Goal: Task Accomplishment & Management: Use online tool/utility

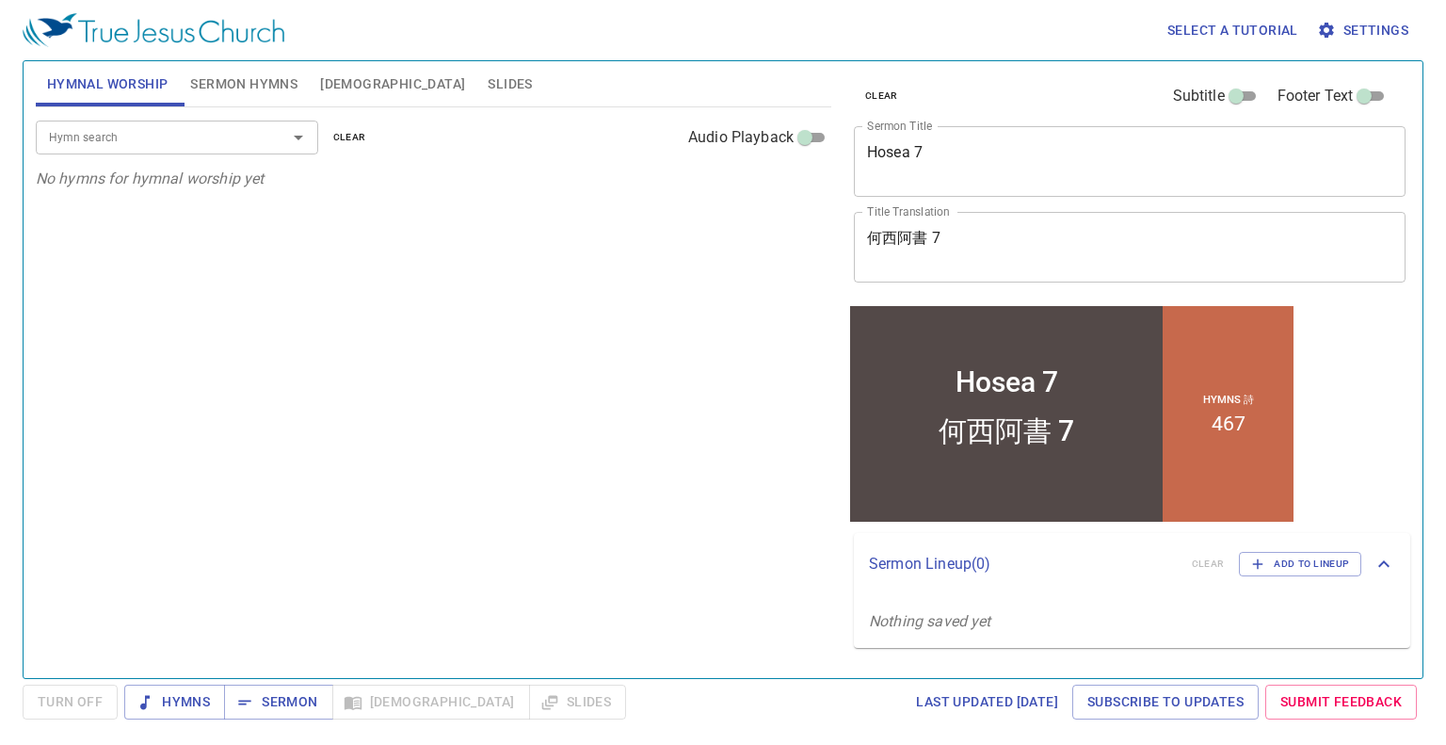
click at [979, 157] on textarea "Hosea 7" at bounding box center [1129, 161] width 525 height 36
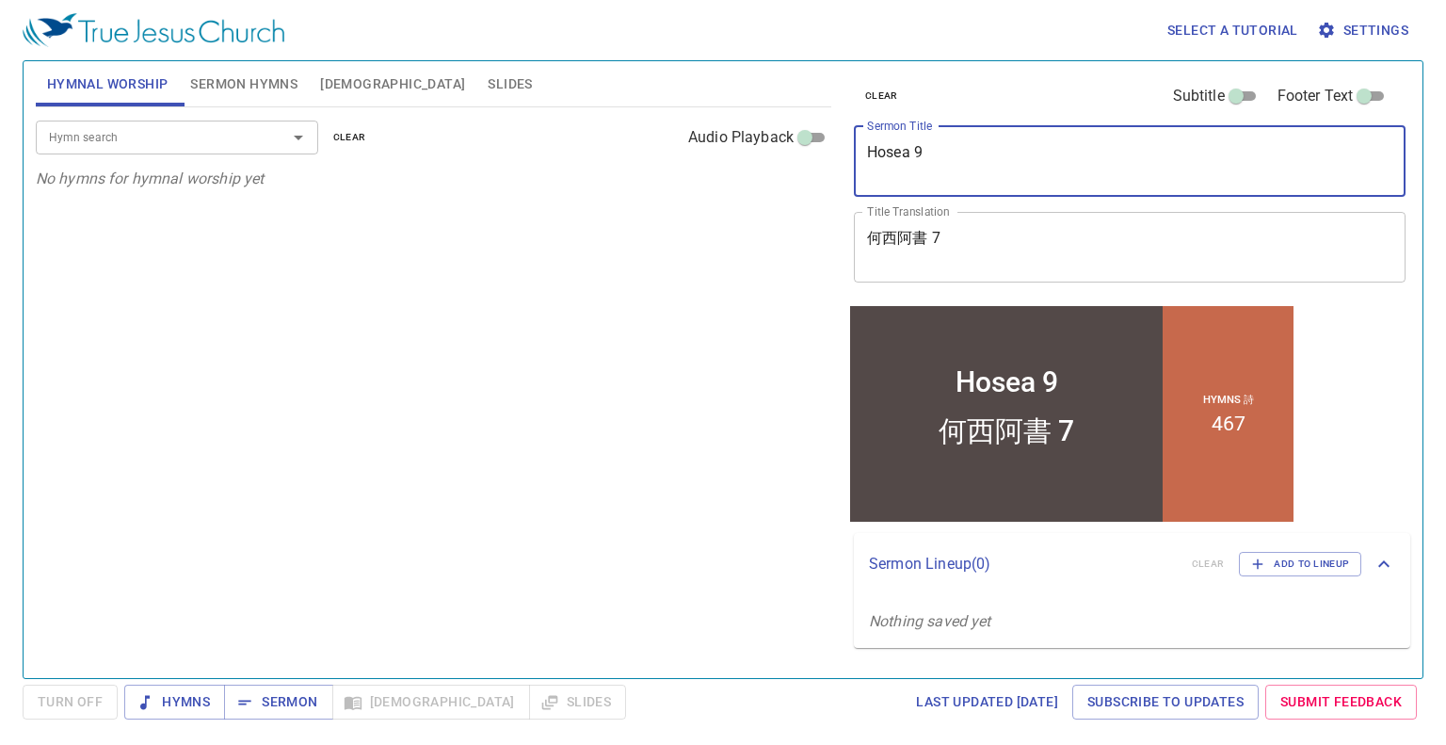
type textarea "Hosea 9"
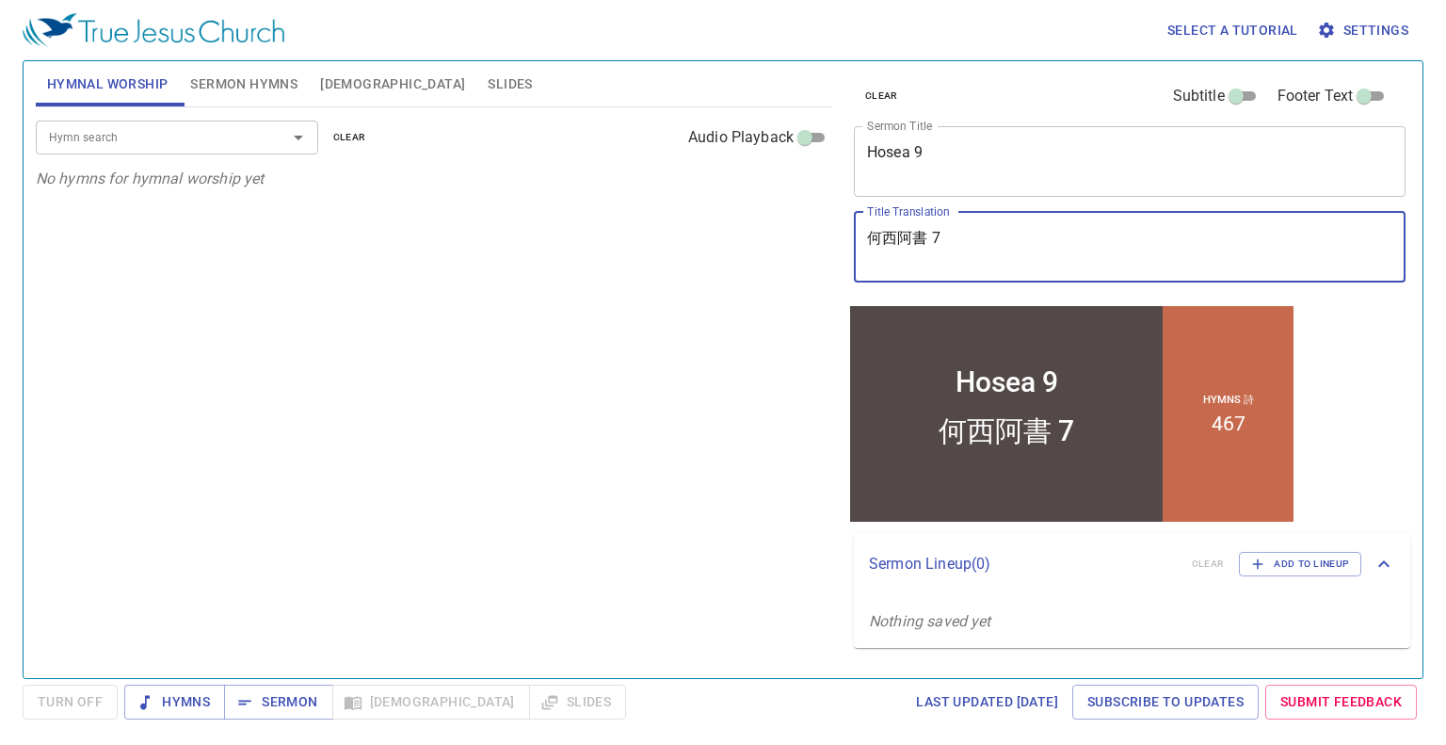
click at [989, 240] on textarea "何西阿書 7" at bounding box center [1129, 247] width 525 height 36
type textarea "何西阿書 9"
click at [268, 70] on button "Sermon Hymns" at bounding box center [244, 83] width 130 height 45
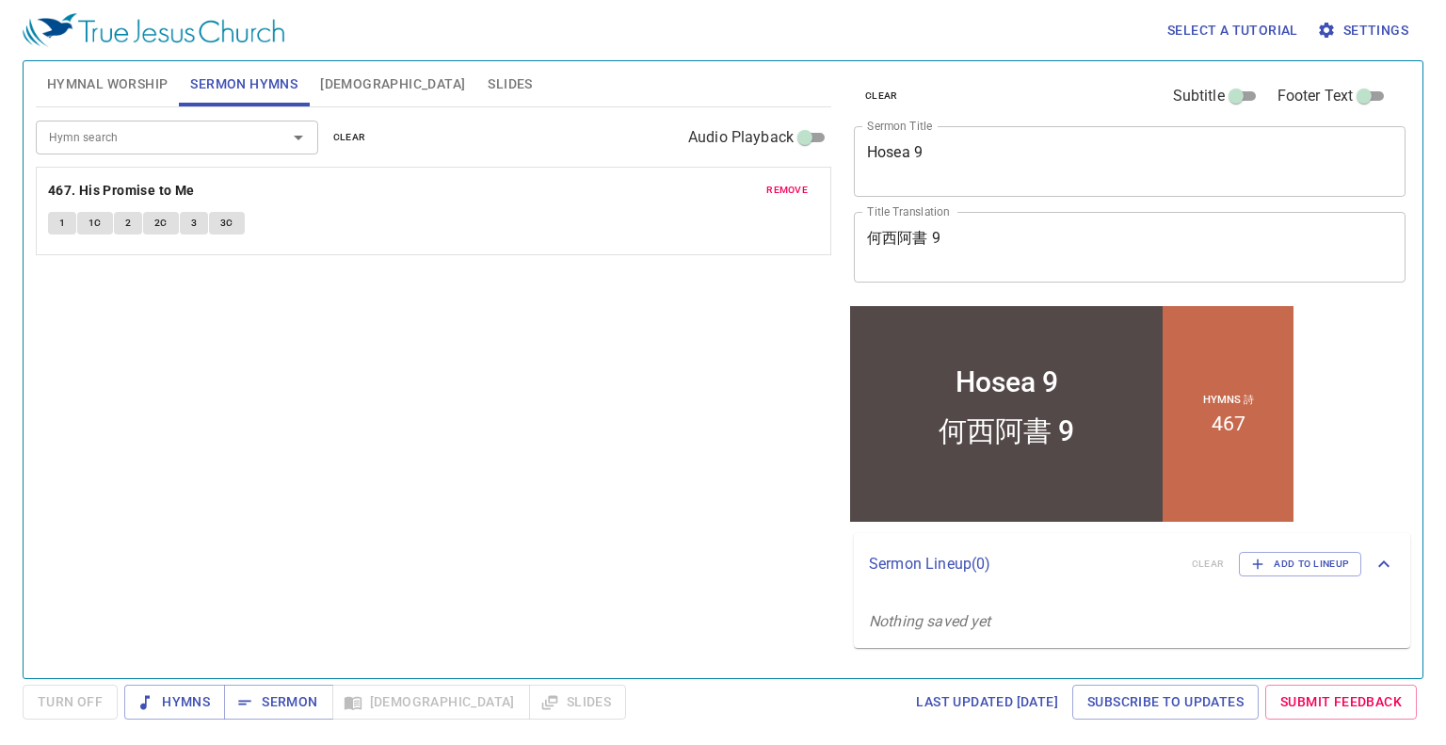
click at [780, 185] on span "remove" at bounding box center [786, 190] width 41 height 17
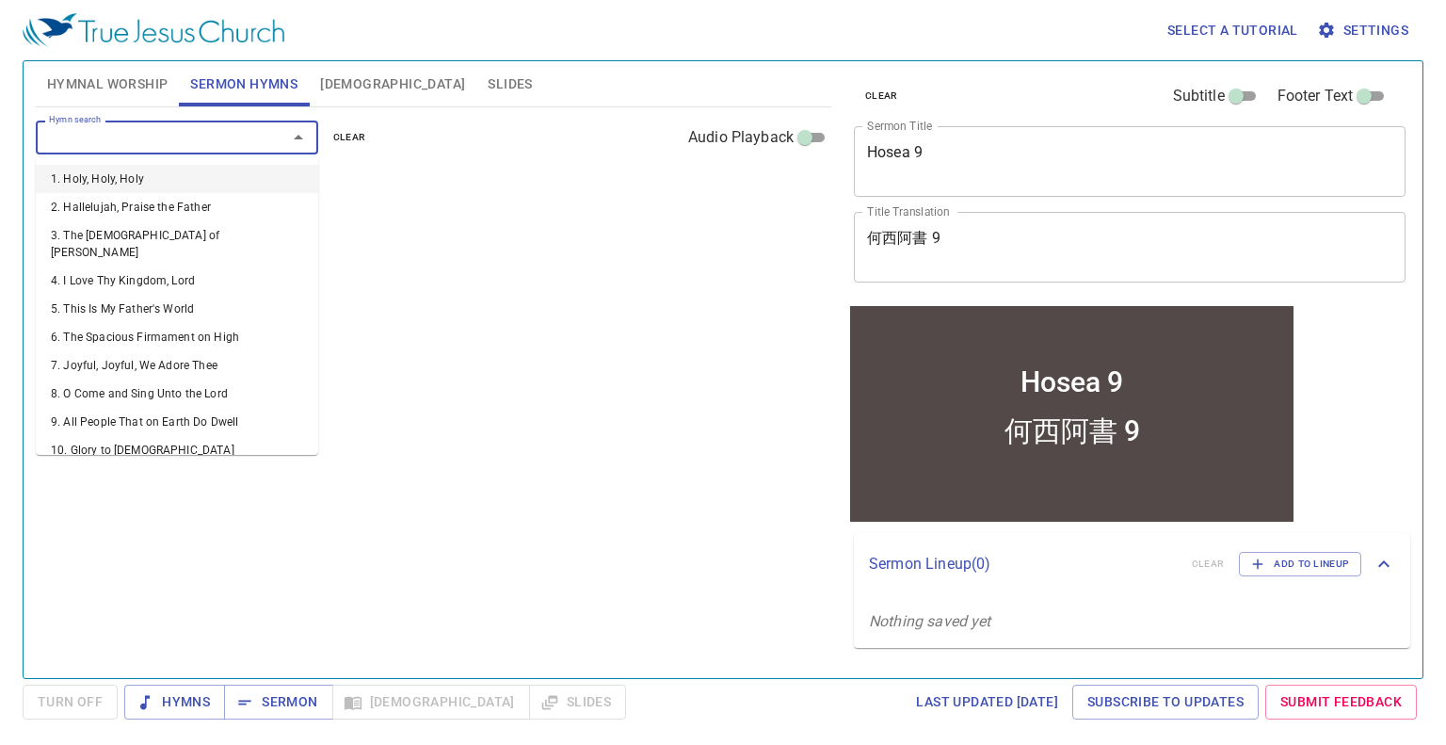
click at [205, 137] on input "Hymn search" at bounding box center [149, 137] width 216 height 22
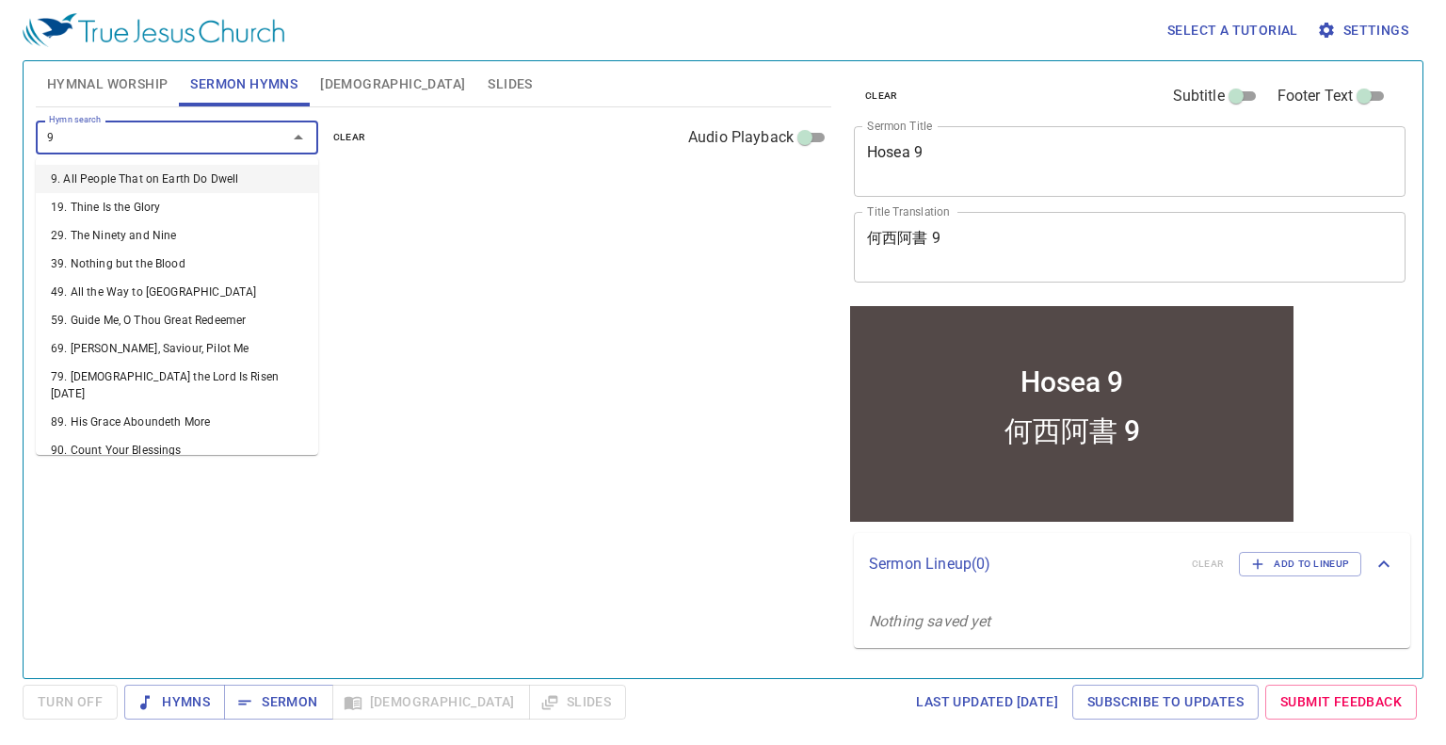
type input "96"
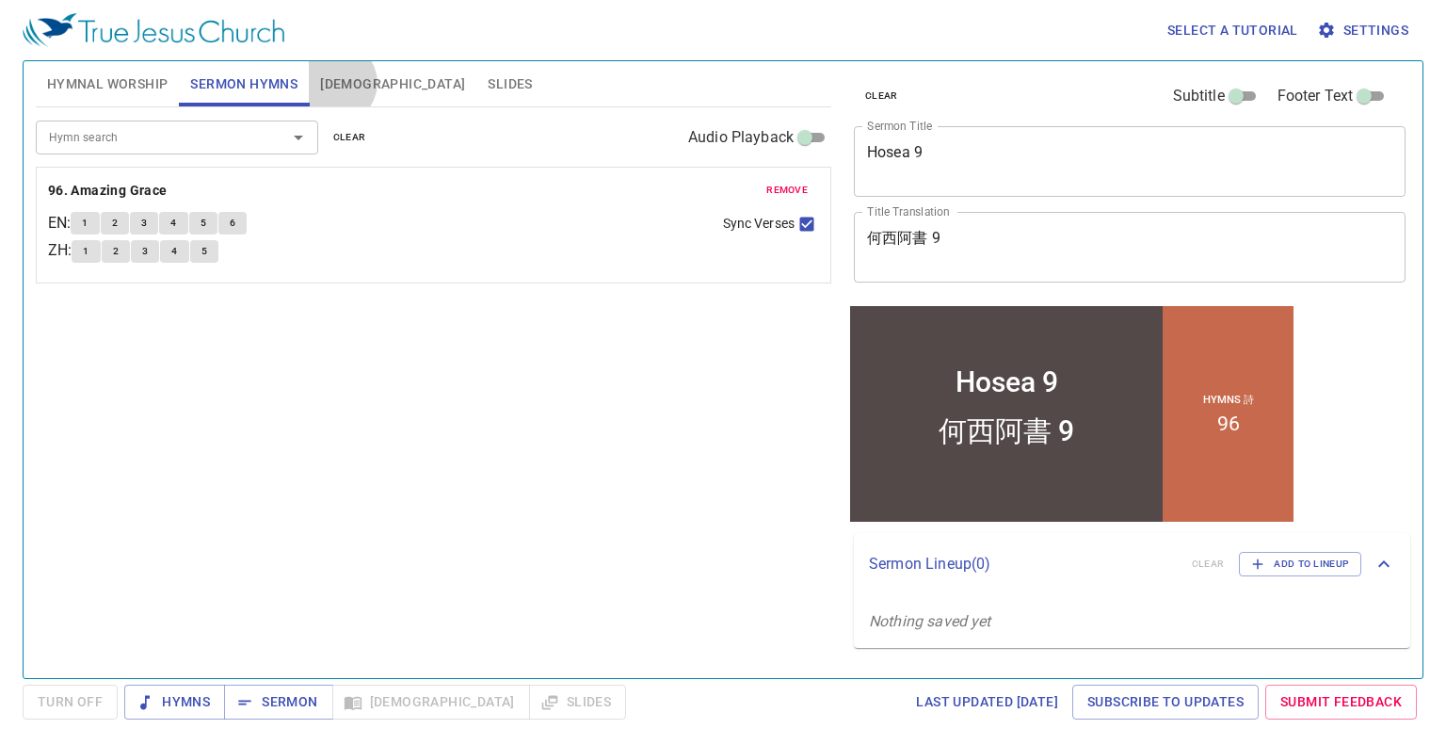
click at [335, 83] on span "[DEMOGRAPHIC_DATA]" at bounding box center [392, 84] width 145 height 24
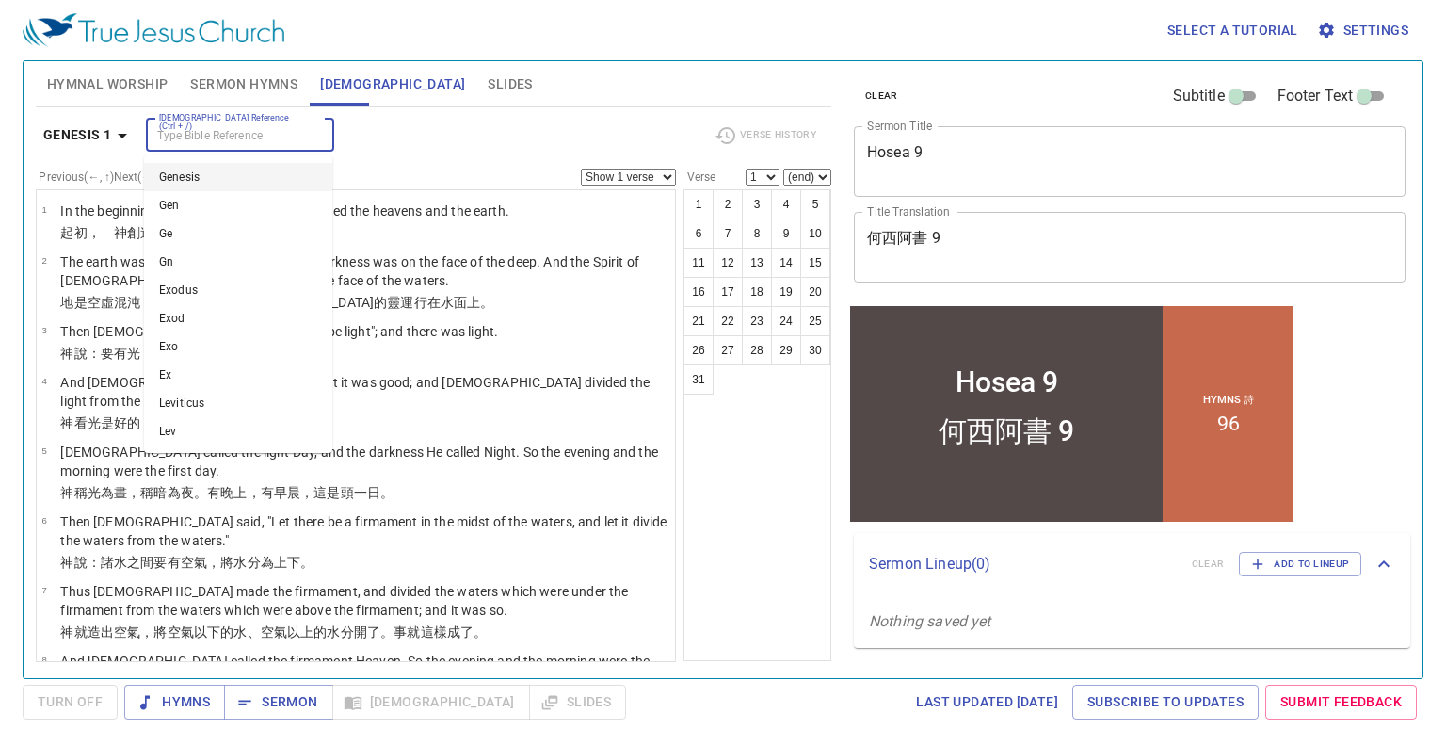
click at [226, 140] on input "[DEMOGRAPHIC_DATA] Reference (Ctrl + /)" at bounding box center [225, 135] width 146 height 22
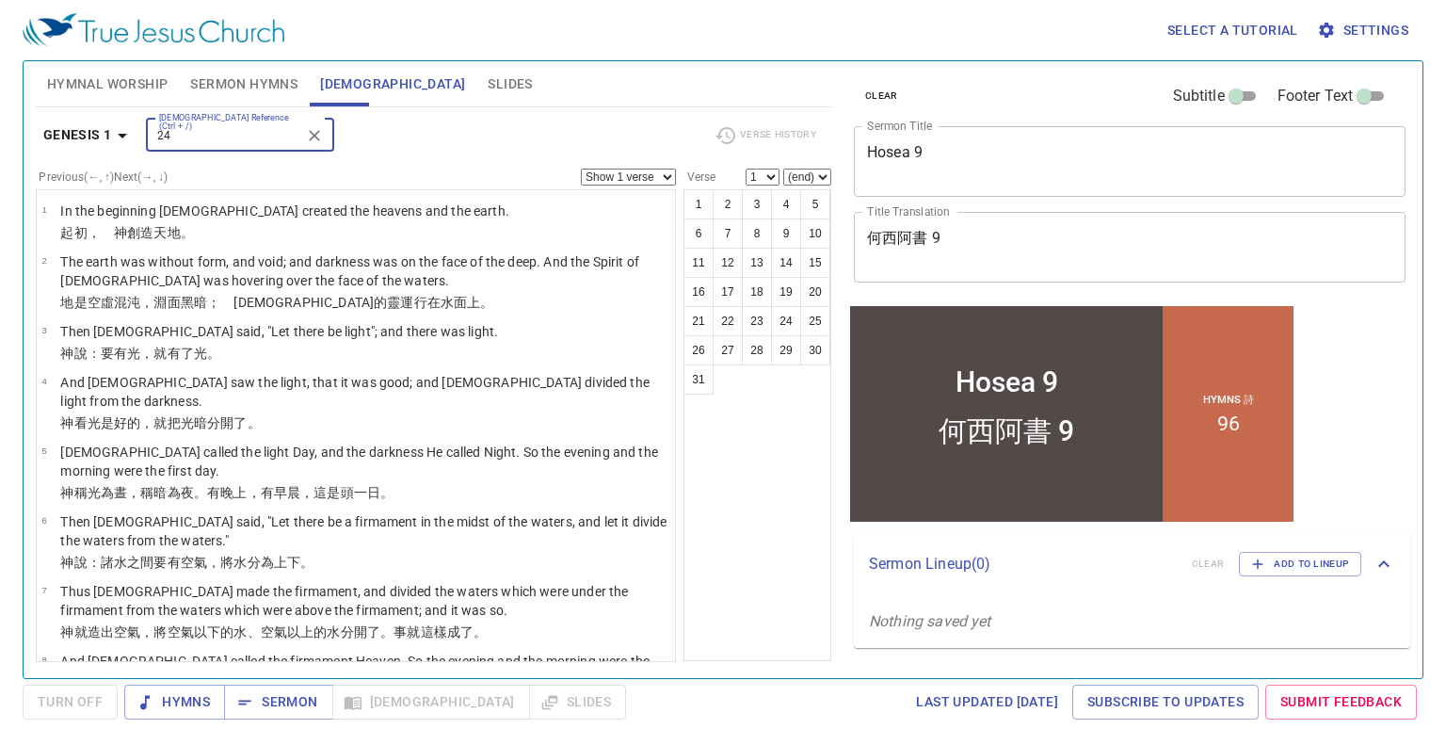
type input "24"
drag, startPoint x: 222, startPoint y: 77, endPoint x: 209, endPoint y: 86, distance: 15.7
click at [209, 86] on span "Sermon Hymns" at bounding box center [243, 84] width 107 height 24
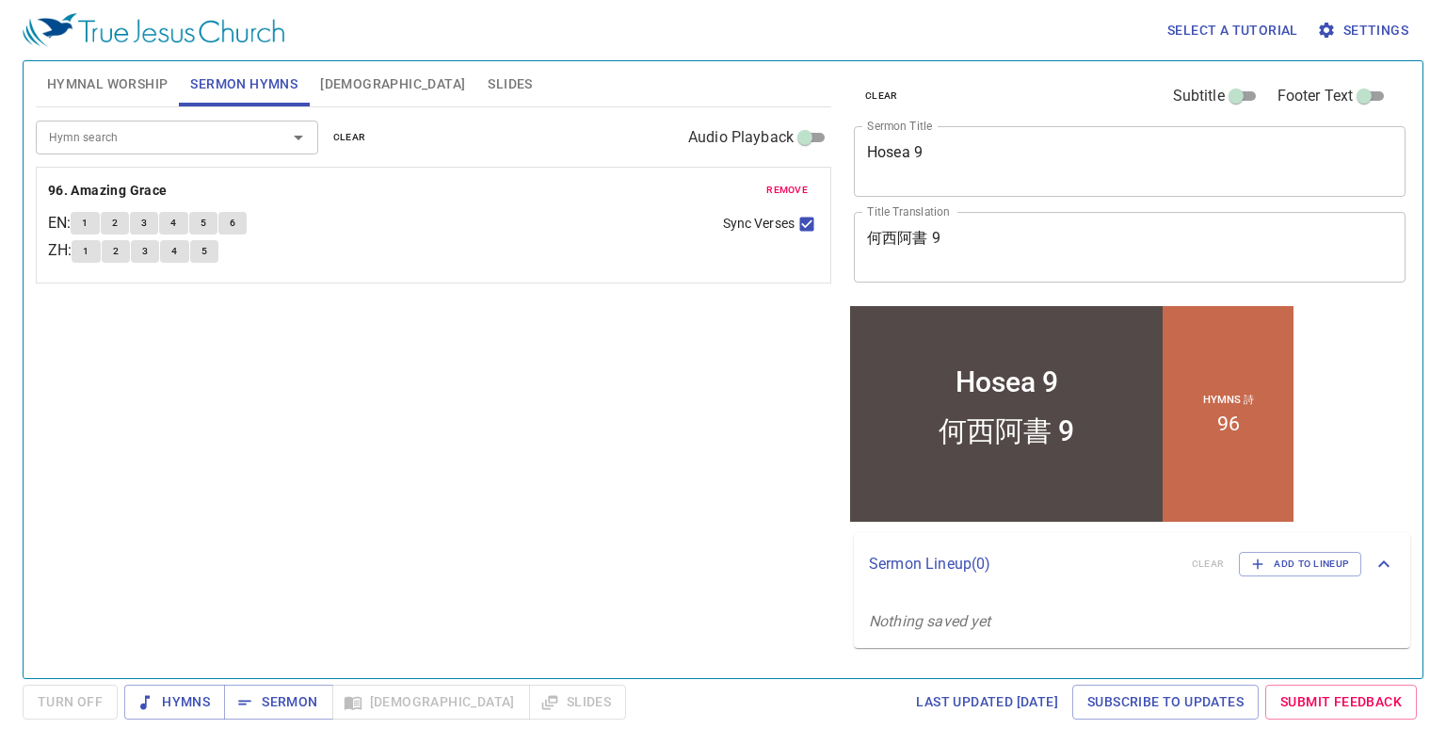
drag, startPoint x: 85, startPoint y: 77, endPoint x: 68, endPoint y: 77, distance: 16.9
click at [68, 77] on span "Hymnal Worship" at bounding box center [107, 84] width 121 height 24
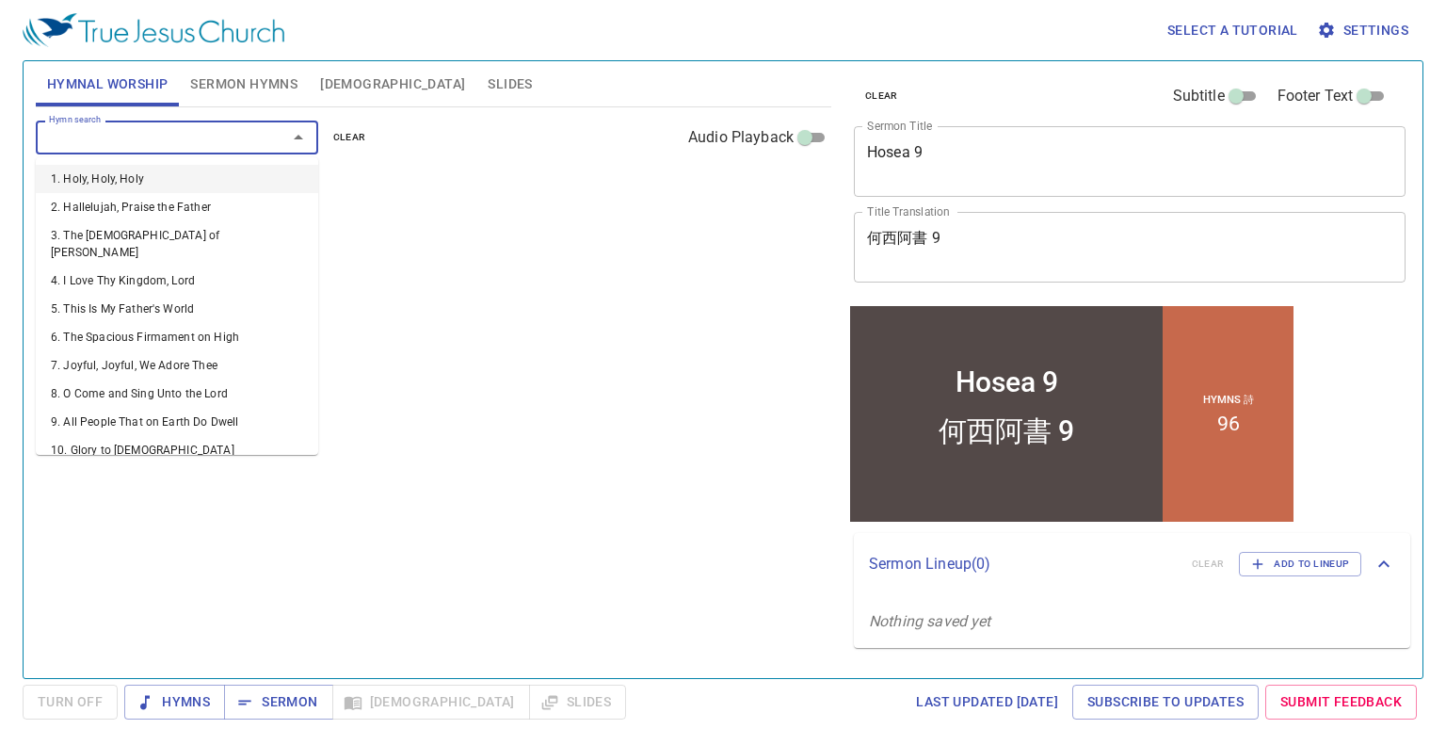
click at [117, 143] on input "Hymn search" at bounding box center [149, 137] width 216 height 22
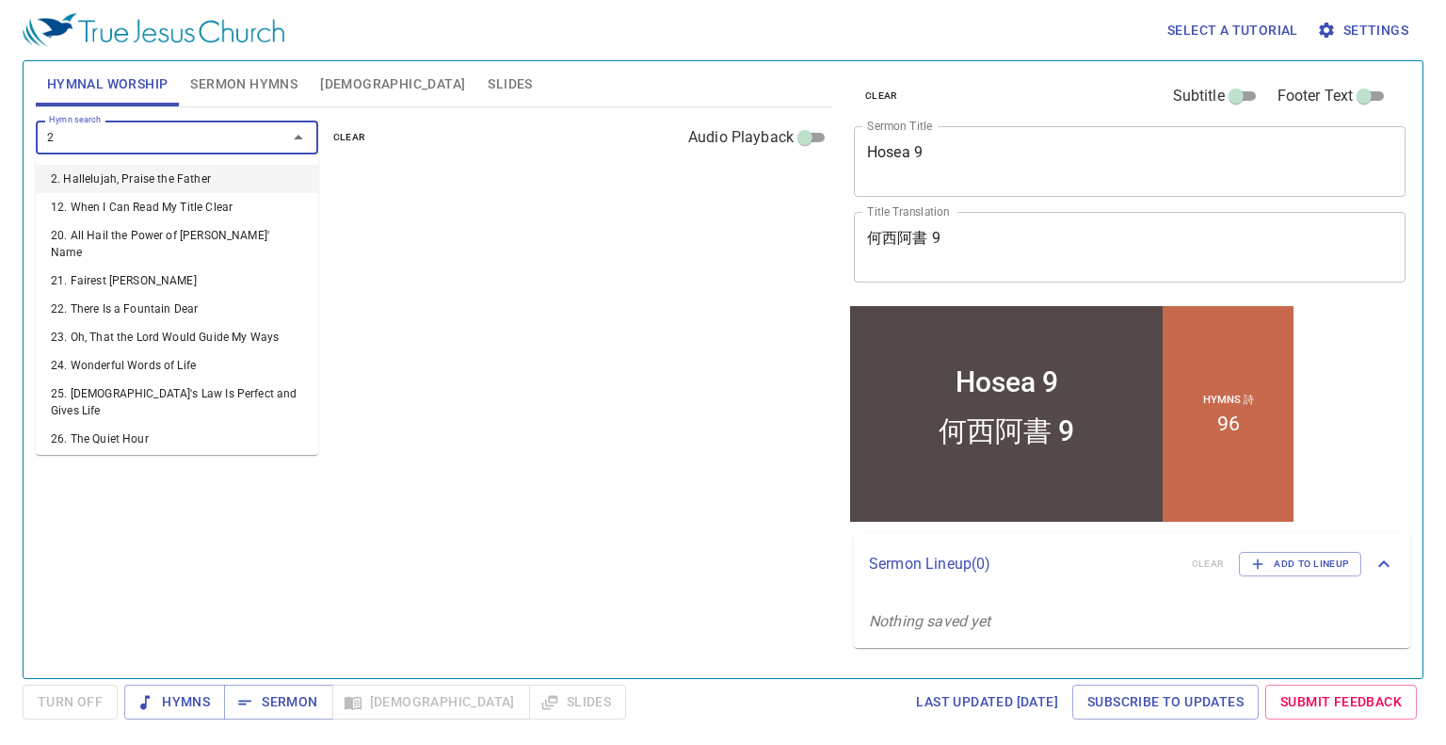
type input "24"
type input "25"
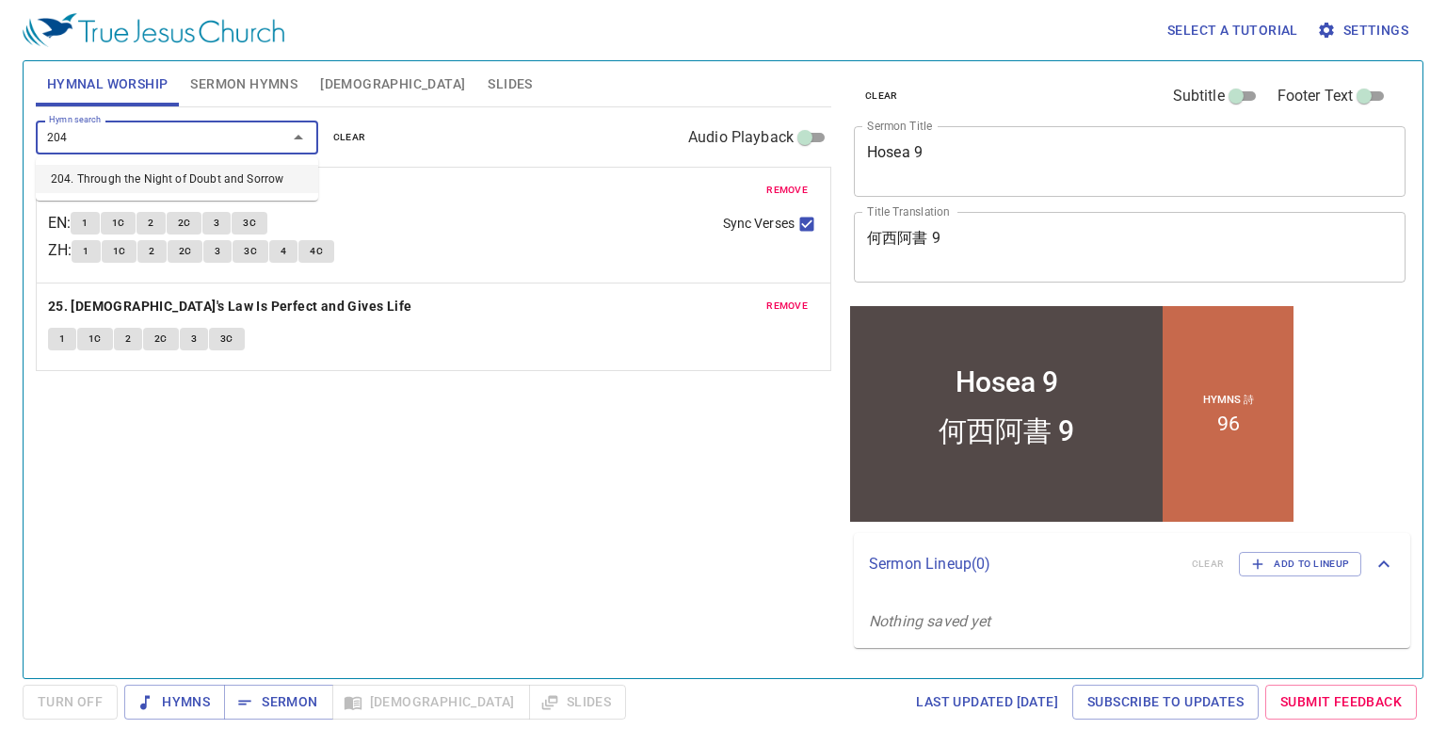
type input "204. Through the Night of Doubt and Sorrow"
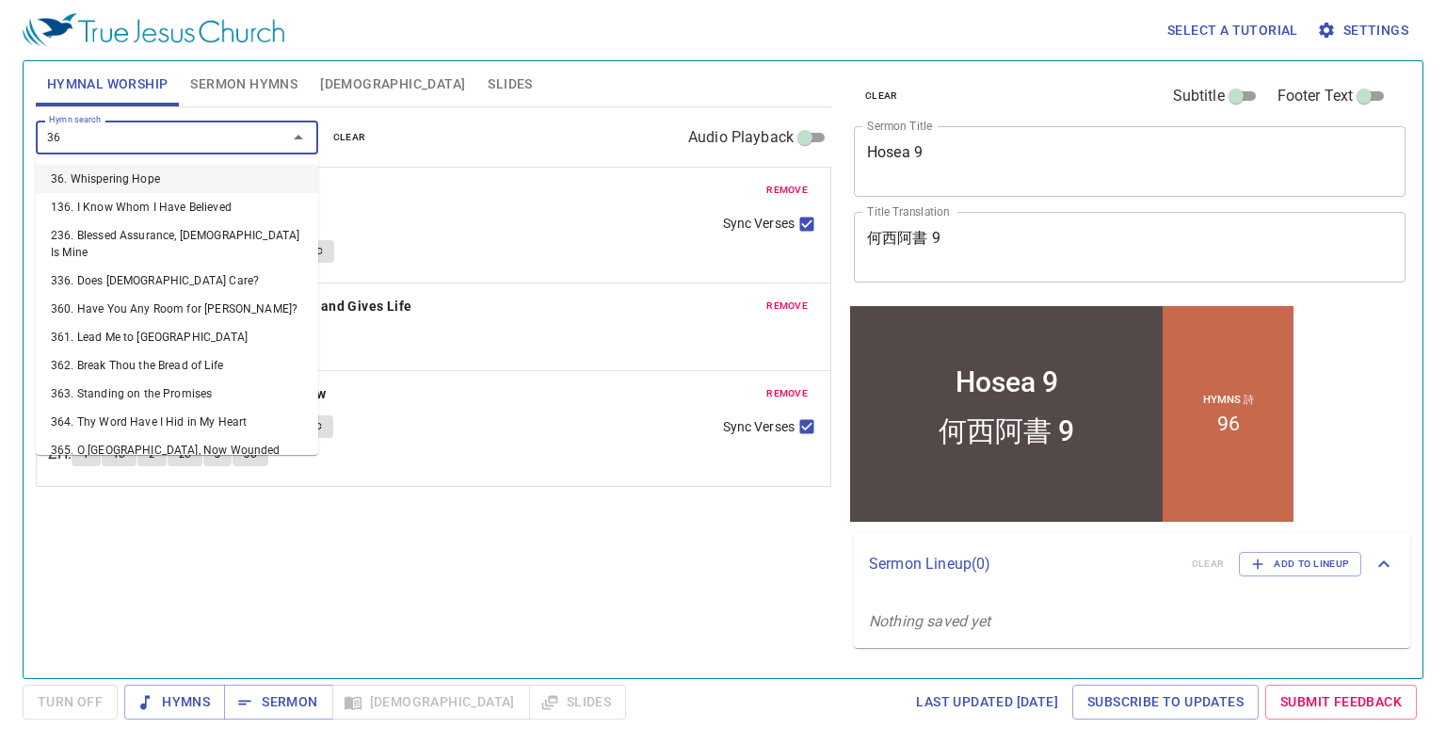
type input "362"
type input "364"
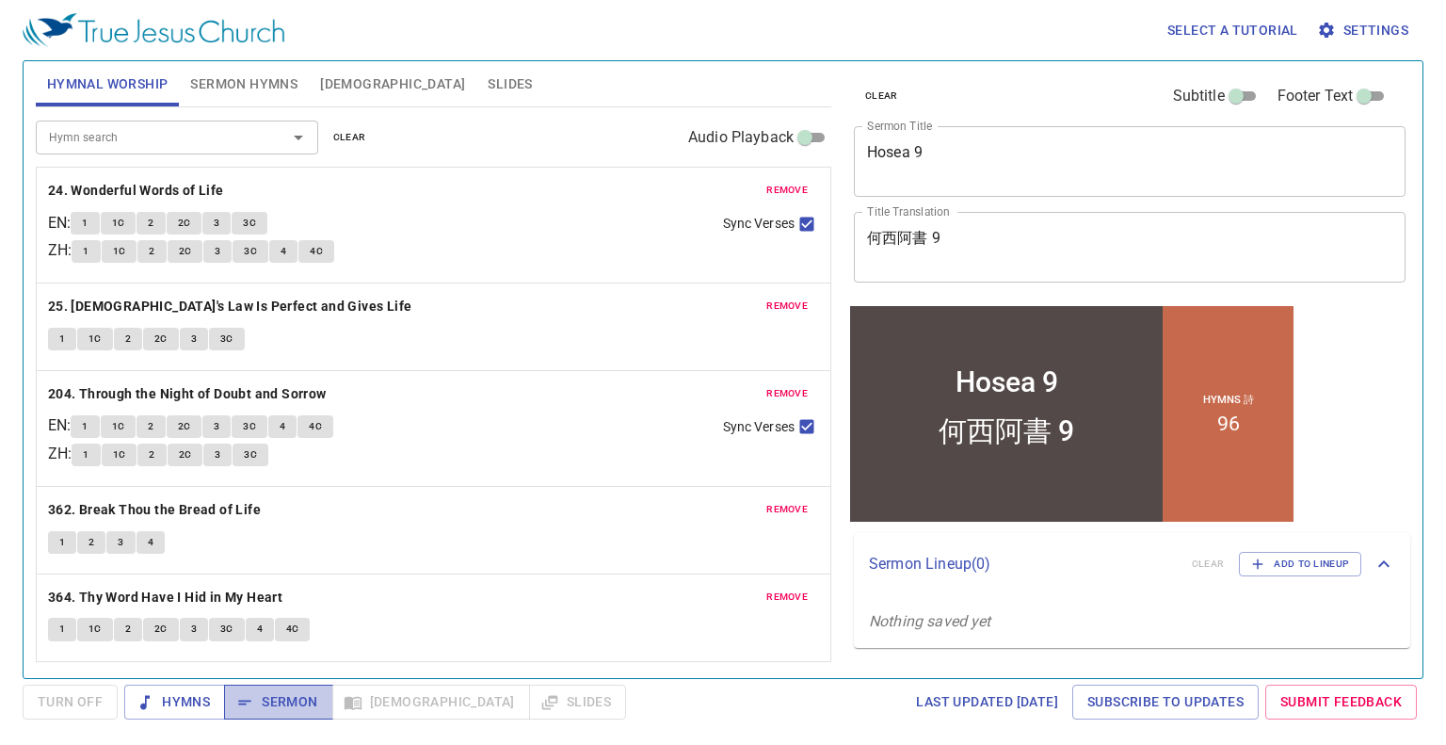
click at [304, 700] on span "Sermon" at bounding box center [278, 702] width 78 height 24
click at [192, 703] on span "Hymns" at bounding box center [174, 702] width 71 height 24
click at [89, 233] on button "1" at bounding box center [85, 223] width 28 height 23
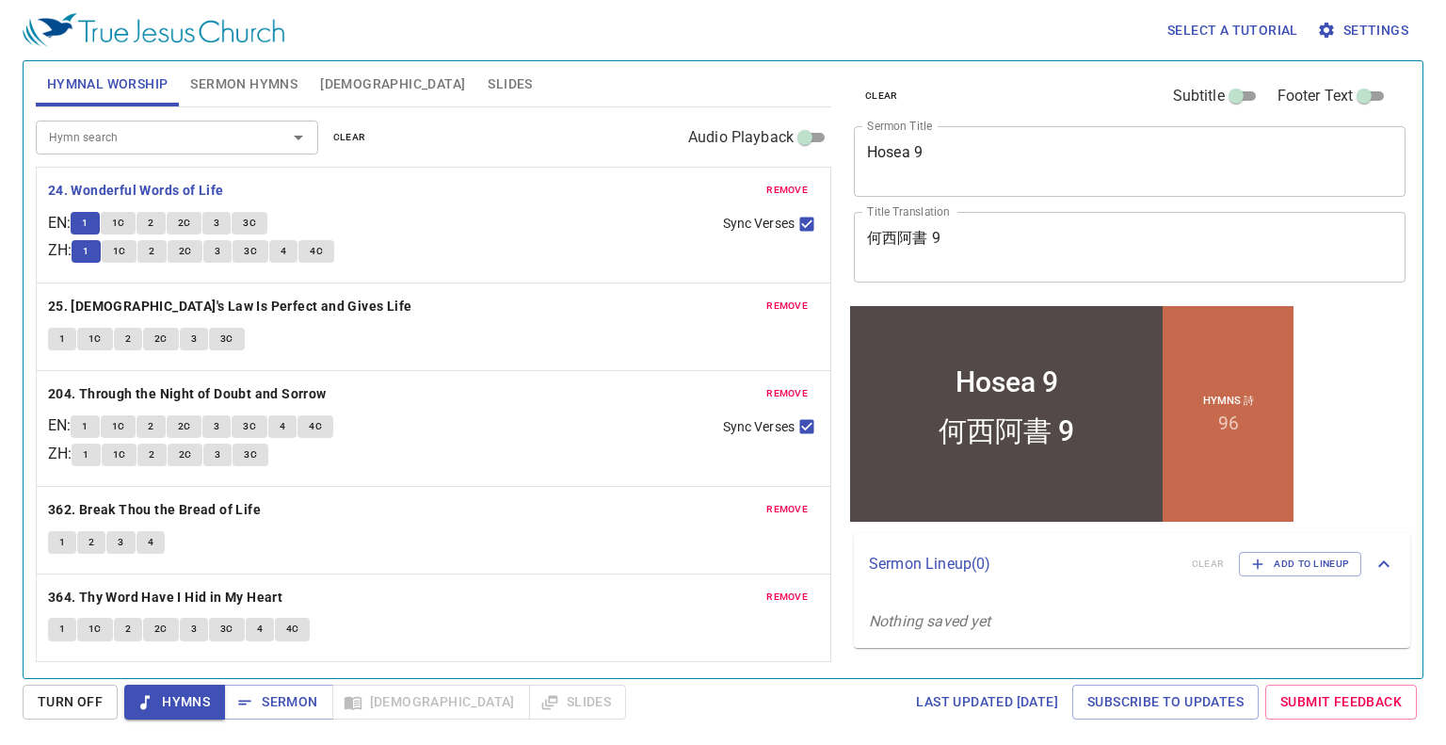
click at [125, 224] on span "1C" at bounding box center [118, 223] width 13 height 17
click at [153, 225] on span "2" at bounding box center [151, 223] width 6 height 17
click at [181, 222] on button "2C" at bounding box center [185, 223] width 36 height 23
click at [217, 225] on button "3" at bounding box center [216, 223] width 28 height 23
click at [256, 228] on span "3C" at bounding box center [249, 223] width 13 height 17
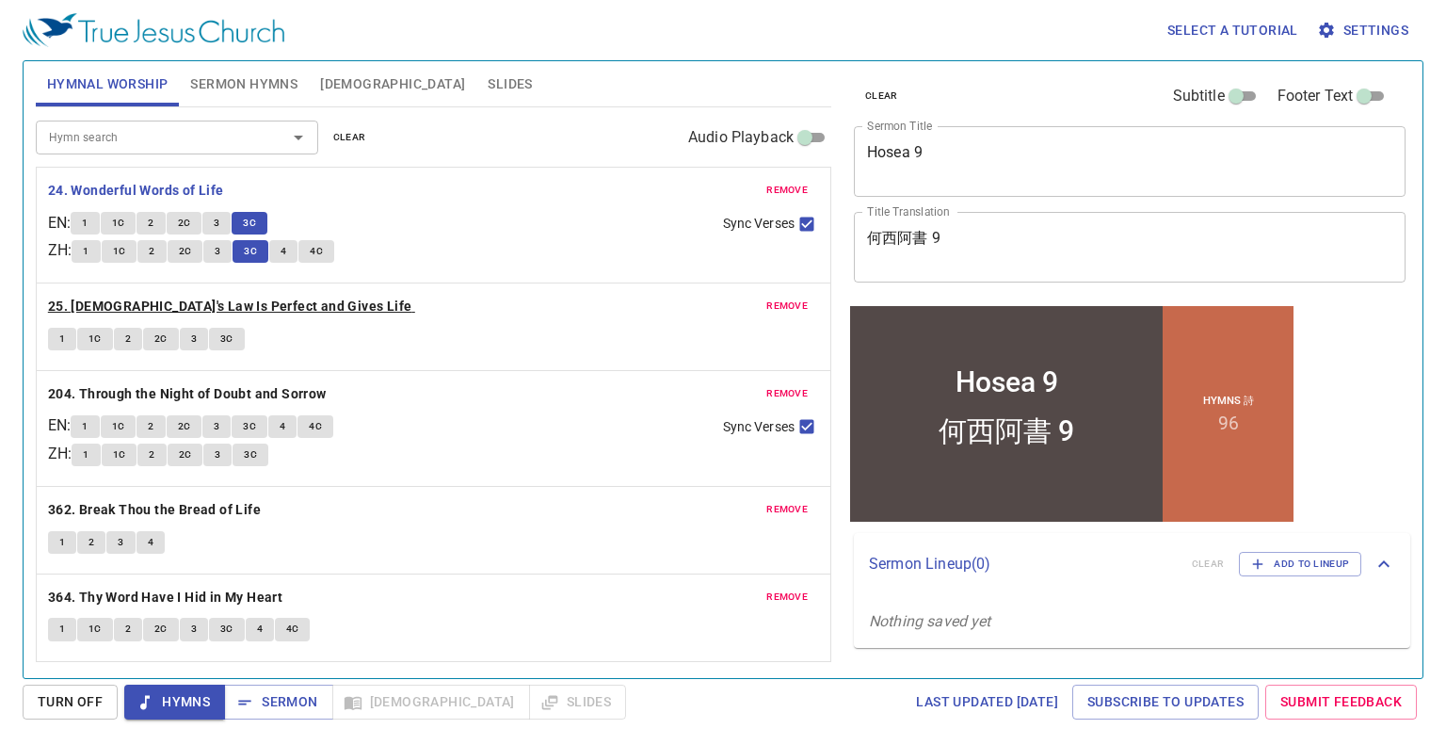
click at [259, 300] on b "25. [DEMOGRAPHIC_DATA]'s Law Is Perfect and Gives Life" at bounding box center [230, 307] width 364 height 24
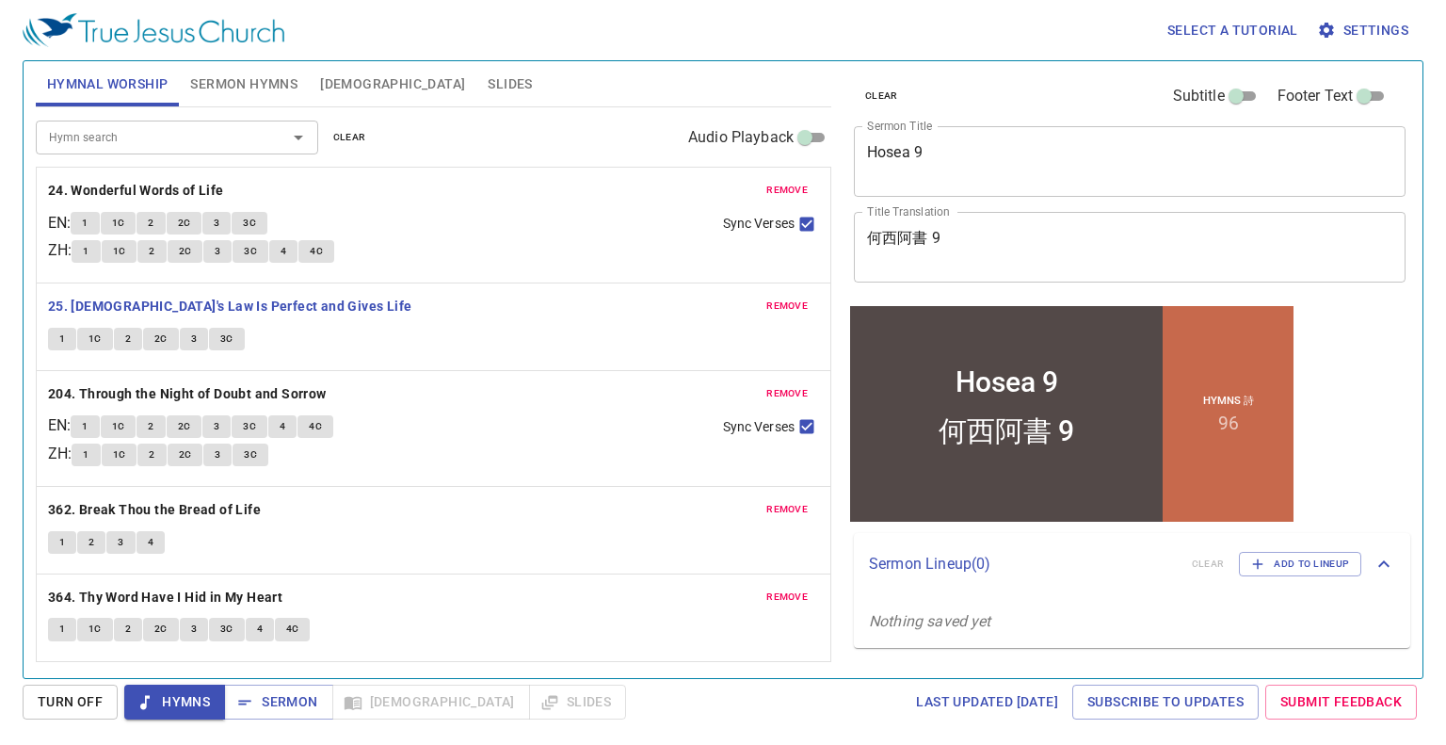
click at [67, 340] on button "1" at bounding box center [62, 339] width 28 height 23
click at [94, 342] on span "1C" at bounding box center [95, 338] width 13 height 17
click at [129, 344] on span "2" at bounding box center [128, 338] width 6 height 17
click at [161, 334] on span "2C" at bounding box center [160, 338] width 13 height 17
click at [188, 337] on button "3" at bounding box center [194, 339] width 28 height 23
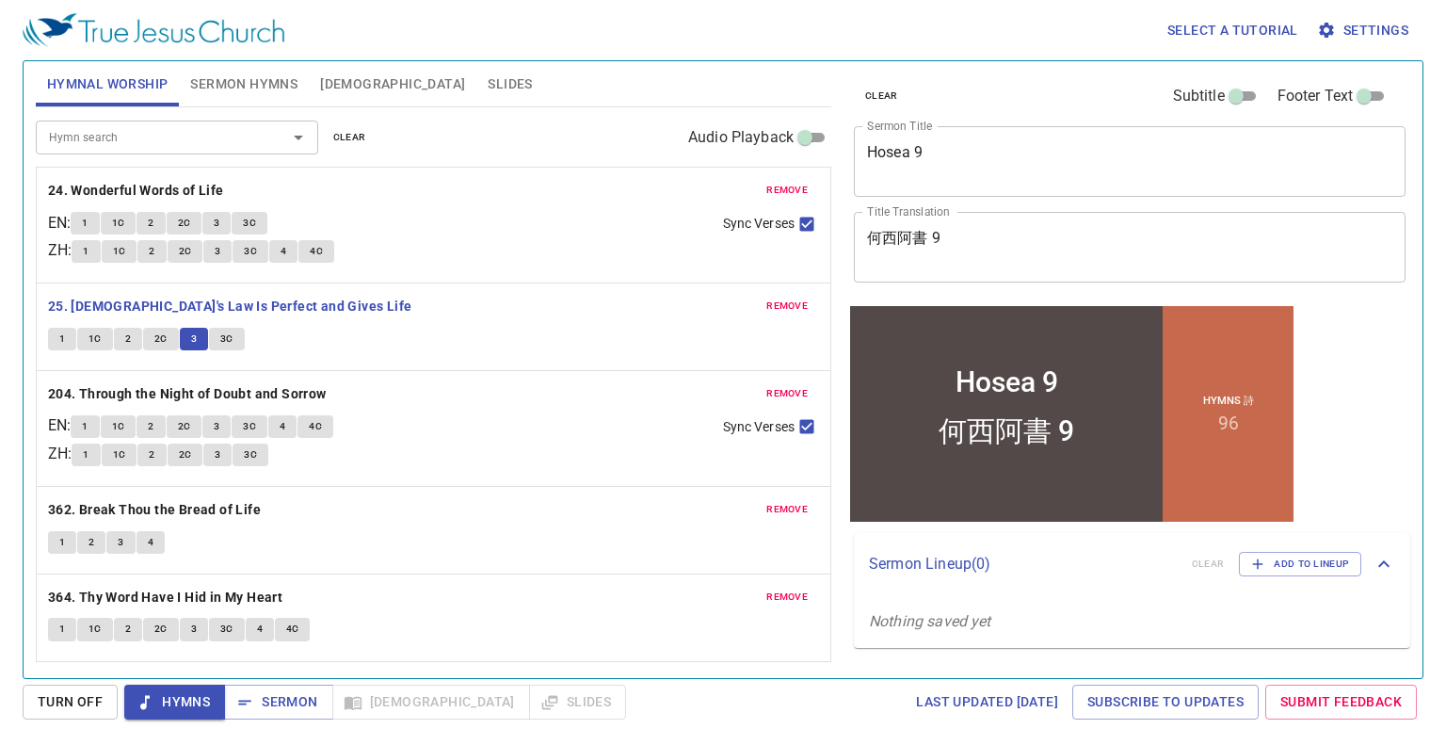
click at [235, 345] on button "3C" at bounding box center [227, 339] width 36 height 23
click at [98, 402] on b "204. Through the Night of Doubt and Sorrow" at bounding box center [187, 394] width 279 height 24
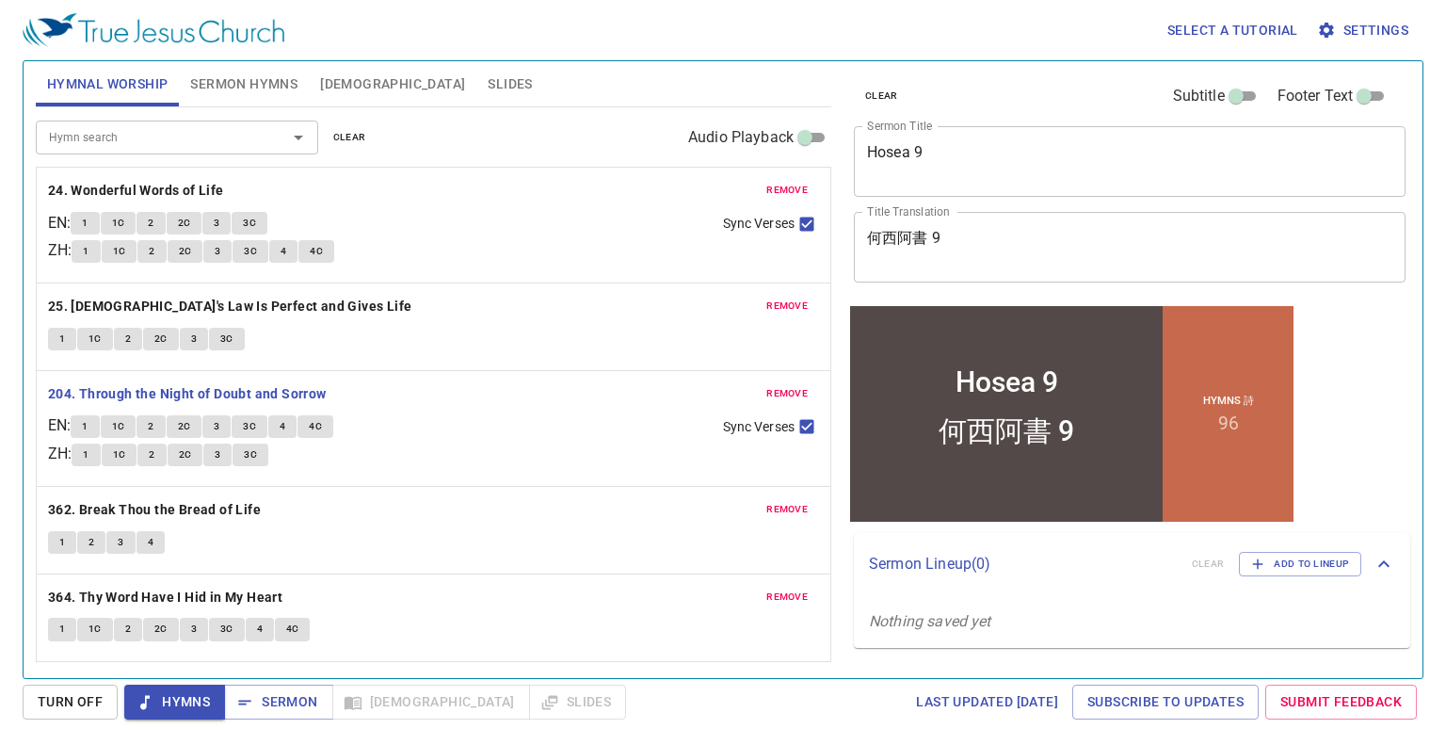
click at [88, 418] on span "1" at bounding box center [85, 426] width 6 height 17
click at [137, 421] on button "1C" at bounding box center [119, 426] width 36 height 23
click at [153, 424] on span "2" at bounding box center [151, 426] width 6 height 17
click at [191, 424] on span "2C" at bounding box center [184, 426] width 13 height 17
click at [219, 423] on span "3" at bounding box center [217, 426] width 6 height 17
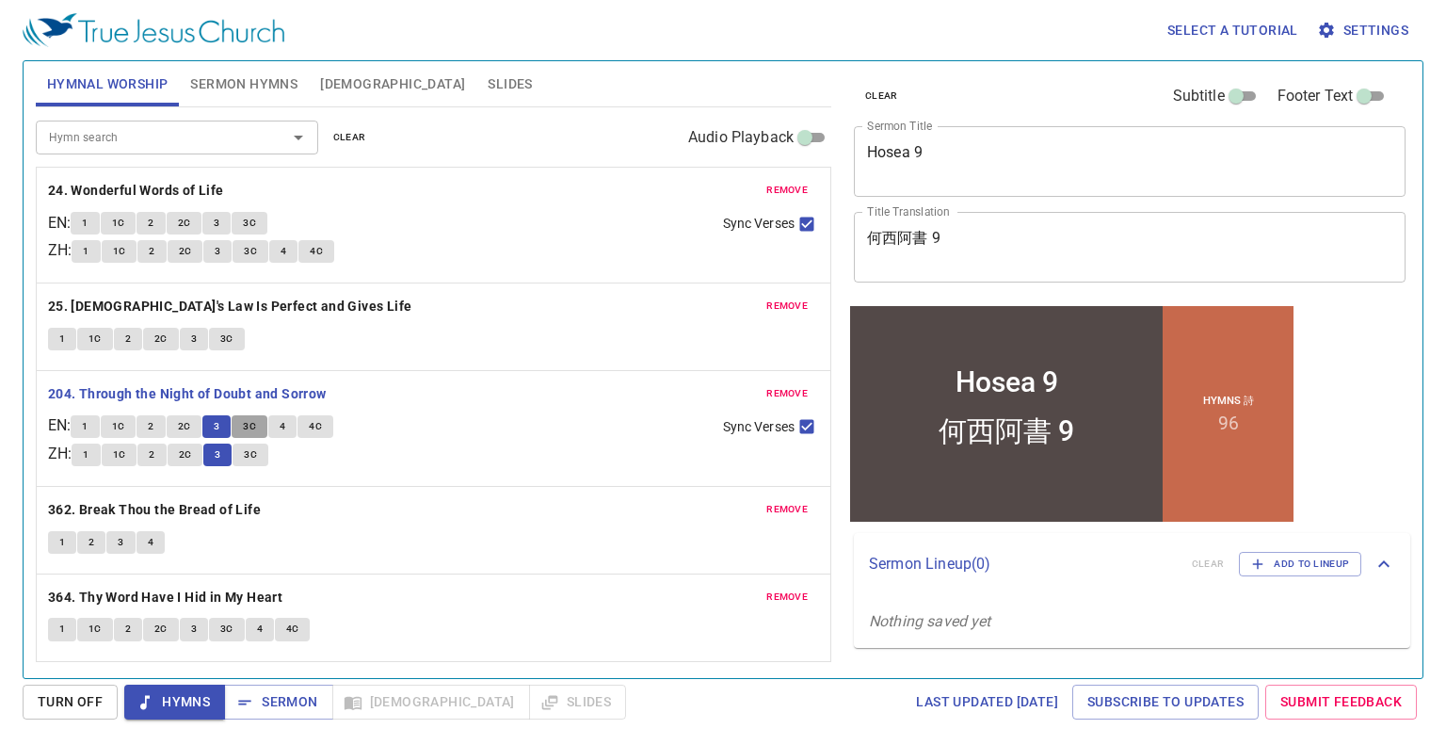
click at [255, 428] on span "3C" at bounding box center [249, 426] width 13 height 17
click at [295, 432] on button "4" at bounding box center [282, 426] width 28 height 23
click at [321, 428] on span "4C" at bounding box center [315, 426] width 13 height 17
click at [246, 511] on b "362. Break Thou the Bread of Life" at bounding box center [154, 510] width 213 height 24
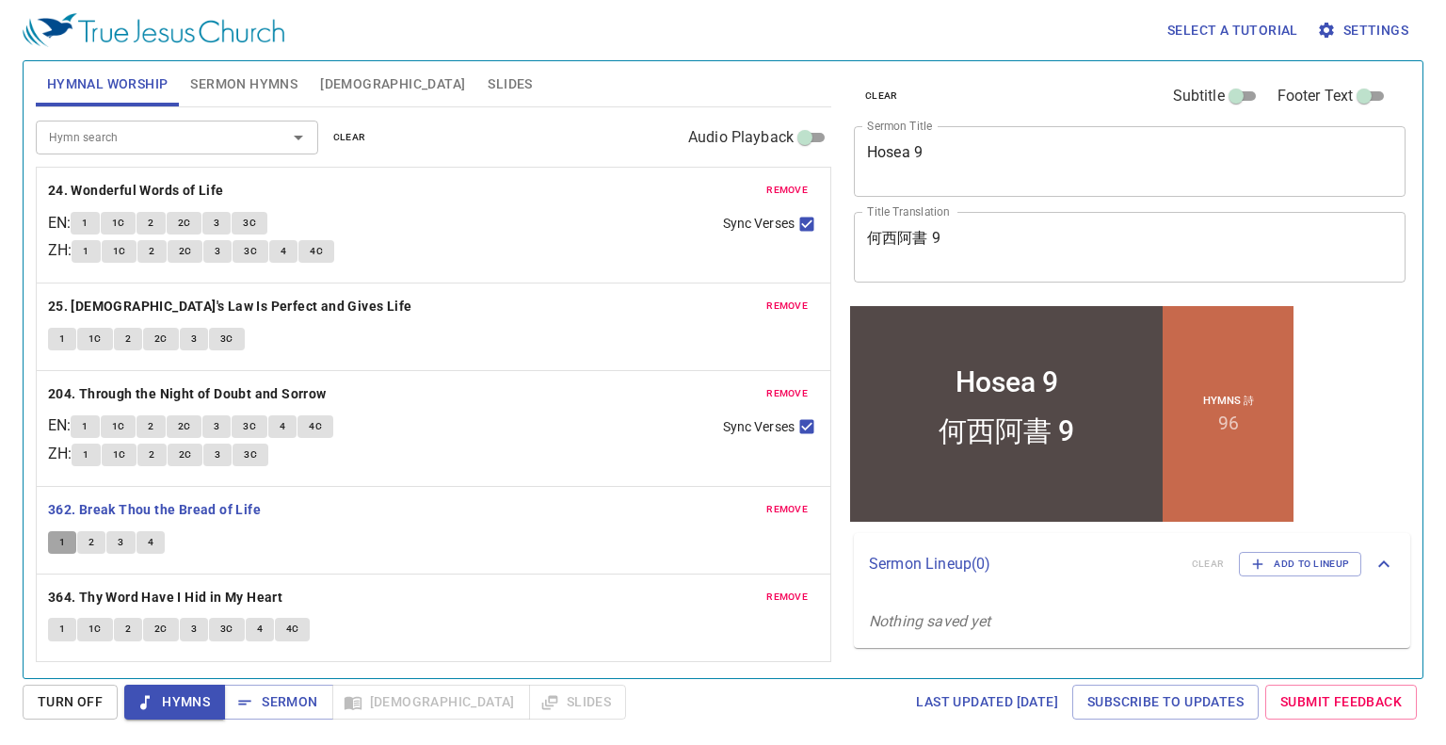
click at [60, 546] on span "1" at bounding box center [62, 542] width 6 height 17
click at [87, 545] on button "2" at bounding box center [91, 542] width 28 height 23
click at [121, 544] on span "3" at bounding box center [121, 542] width 6 height 17
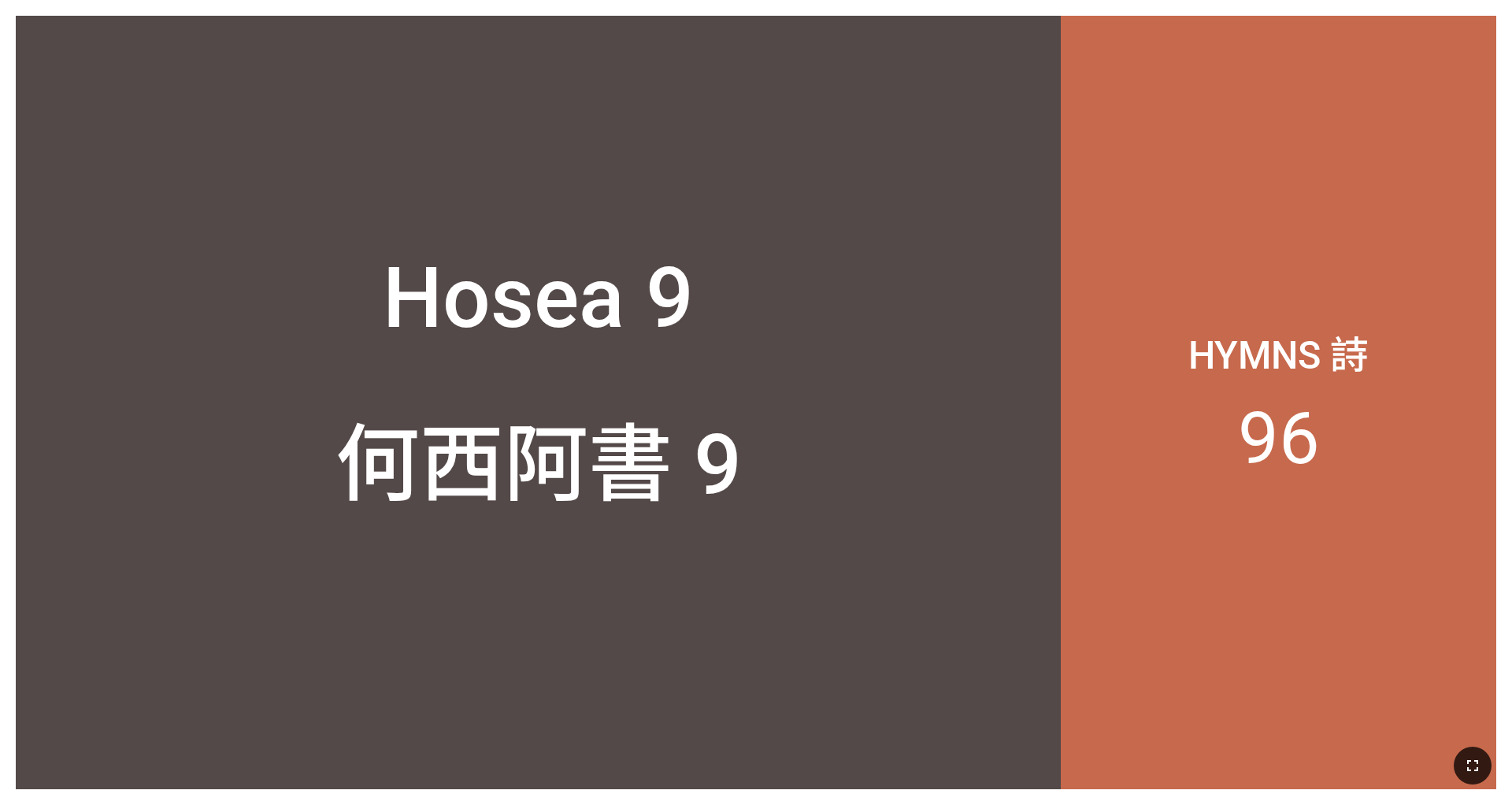
click at [632, 511] on icon "button" at bounding box center [1472, 766] width 19 height 19
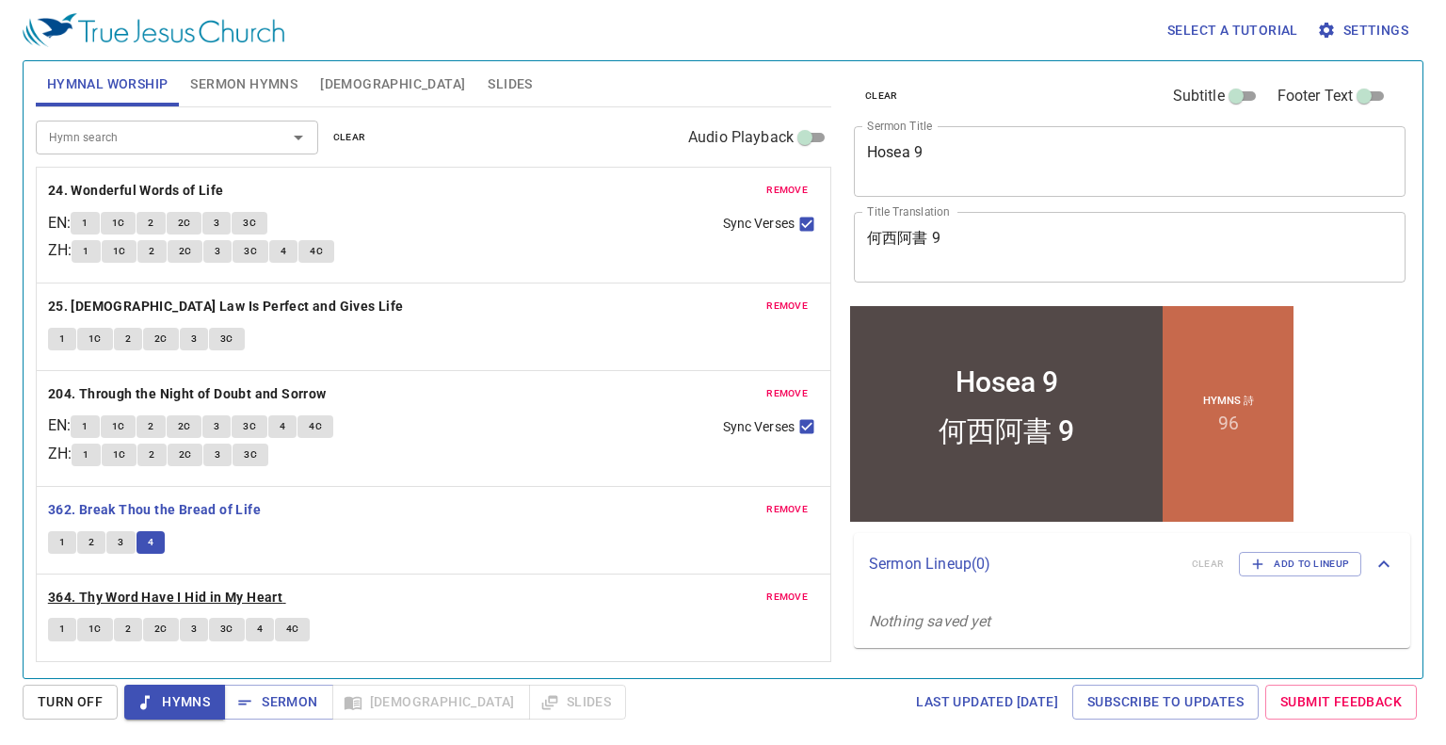
click at [182, 591] on b "364. Thy Word Have I Hid in My Heart" at bounding box center [165, 598] width 234 height 24
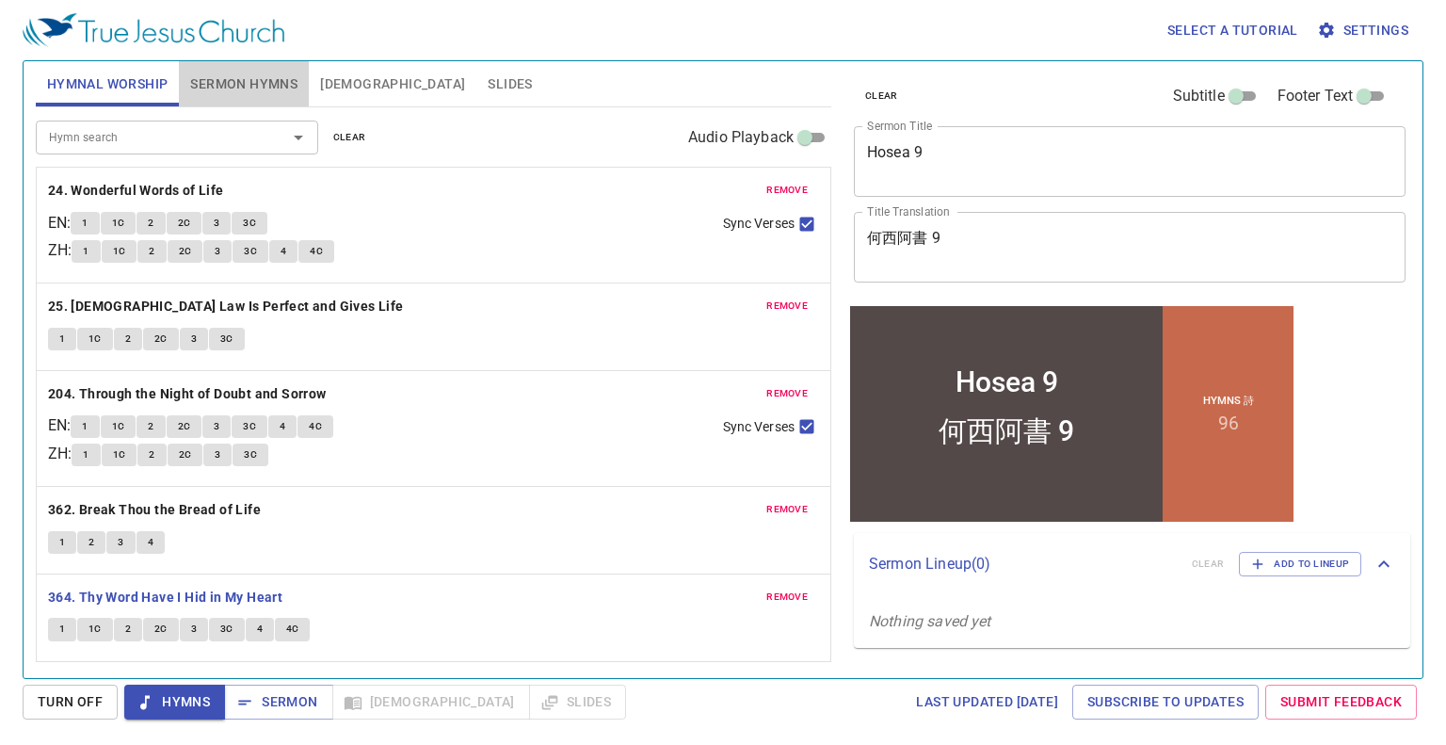
click at [244, 79] on span "Sermon Hymns" at bounding box center [243, 84] width 107 height 24
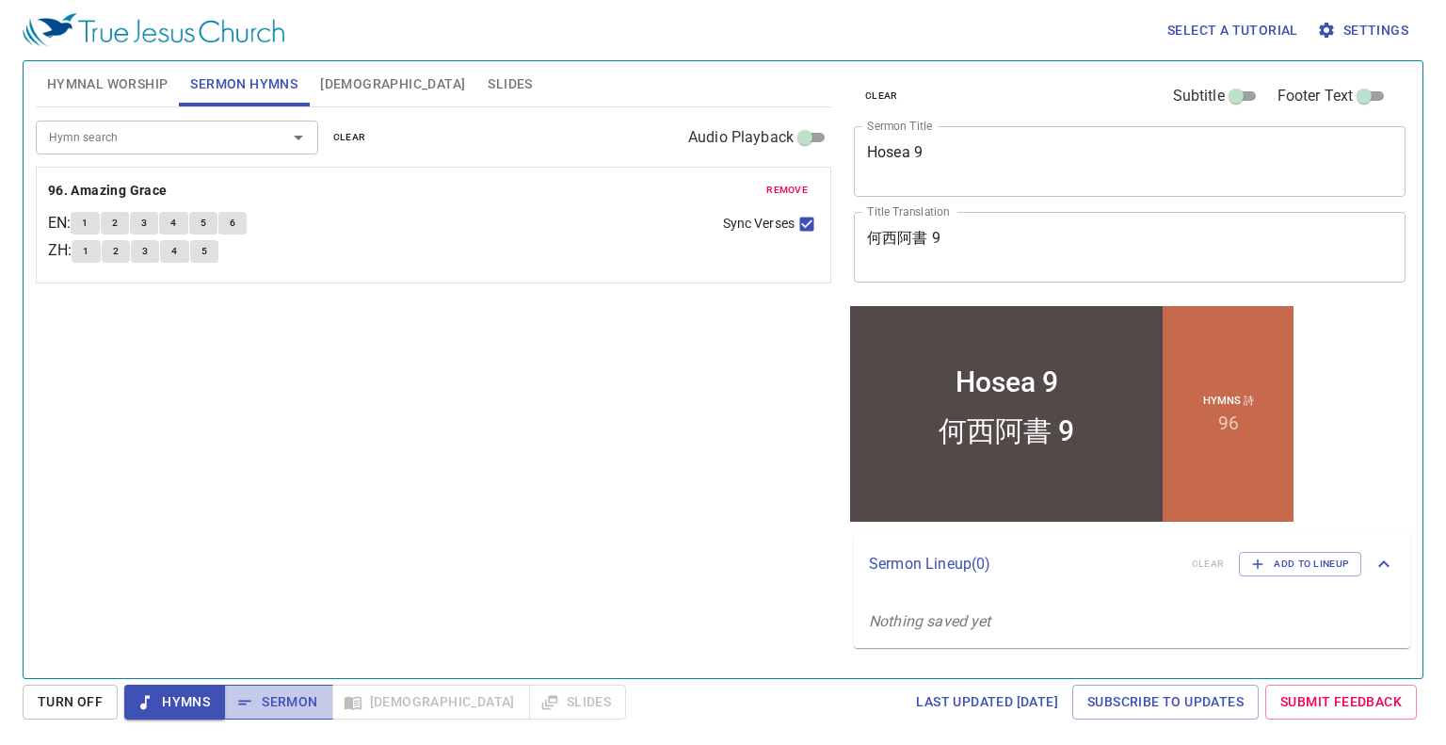
click at [292, 712] on span "Sermon" at bounding box center [278, 702] width 78 height 24
click at [85, 222] on button "1" at bounding box center [85, 223] width 28 height 23
click at [117, 217] on button "2" at bounding box center [115, 223] width 28 height 23
click at [147, 218] on span "3" at bounding box center [144, 223] width 6 height 17
click at [176, 225] on button "4" at bounding box center [173, 223] width 28 height 23
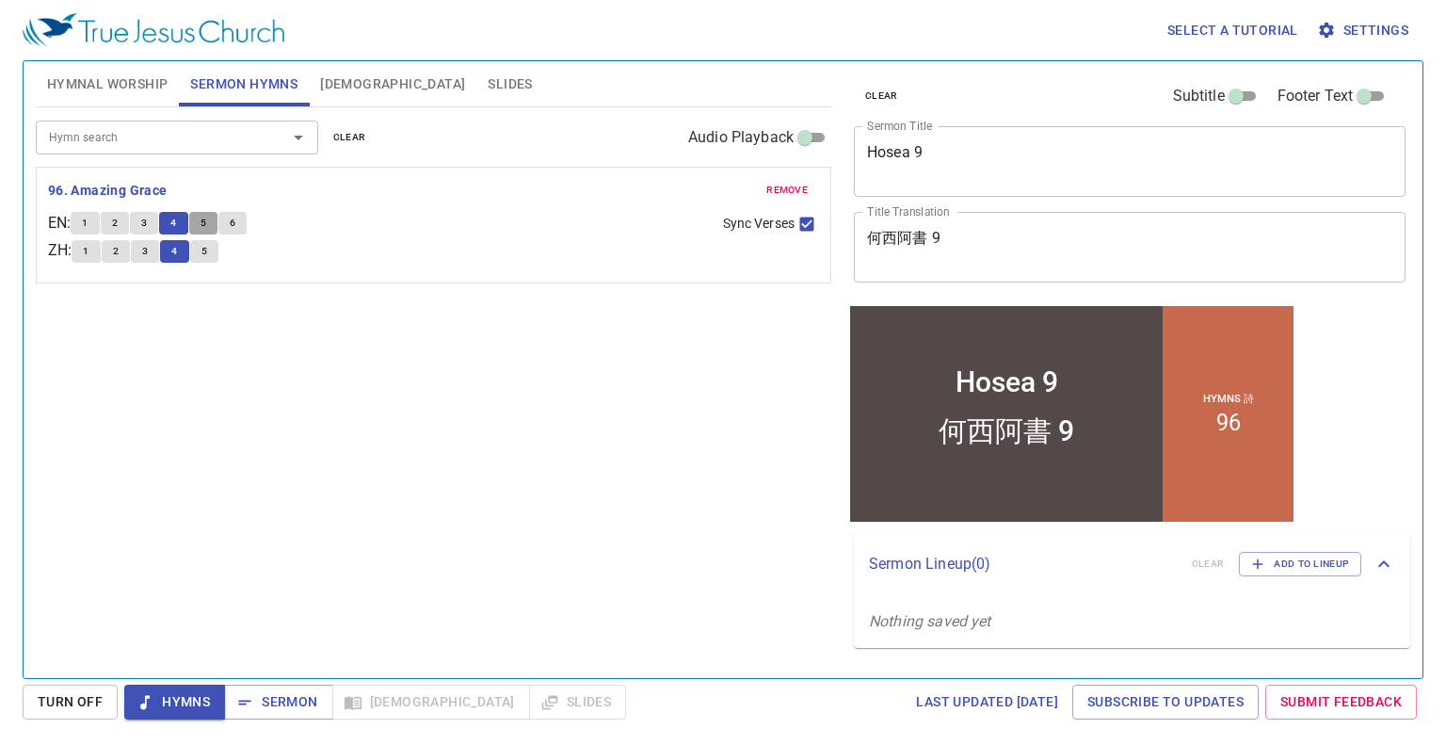
click at [206, 218] on span "5" at bounding box center [204, 223] width 6 height 17
click at [235, 220] on span "6" at bounding box center [233, 223] width 6 height 17
click at [280, 691] on span "Sermon" at bounding box center [278, 702] width 78 height 24
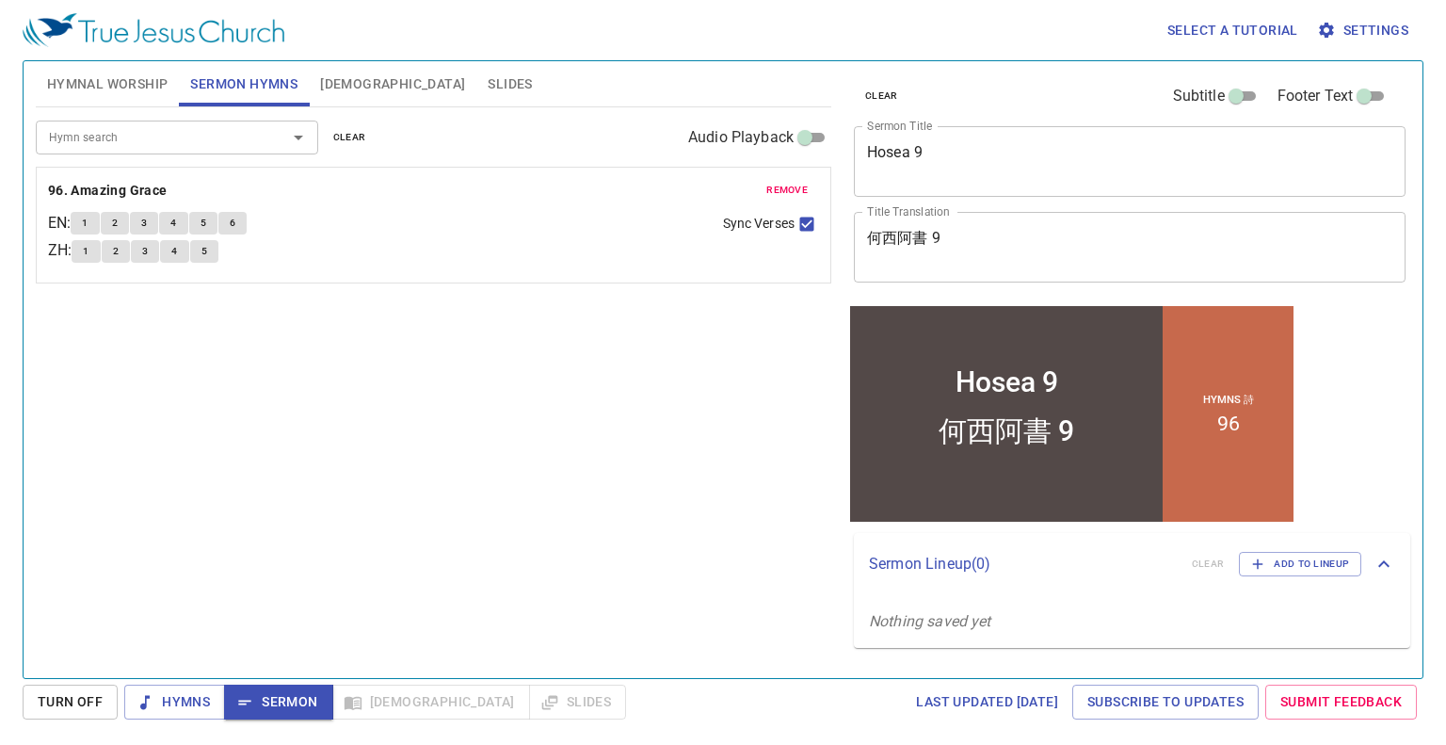
click at [336, 89] on span "[DEMOGRAPHIC_DATA]" at bounding box center [392, 84] width 145 height 24
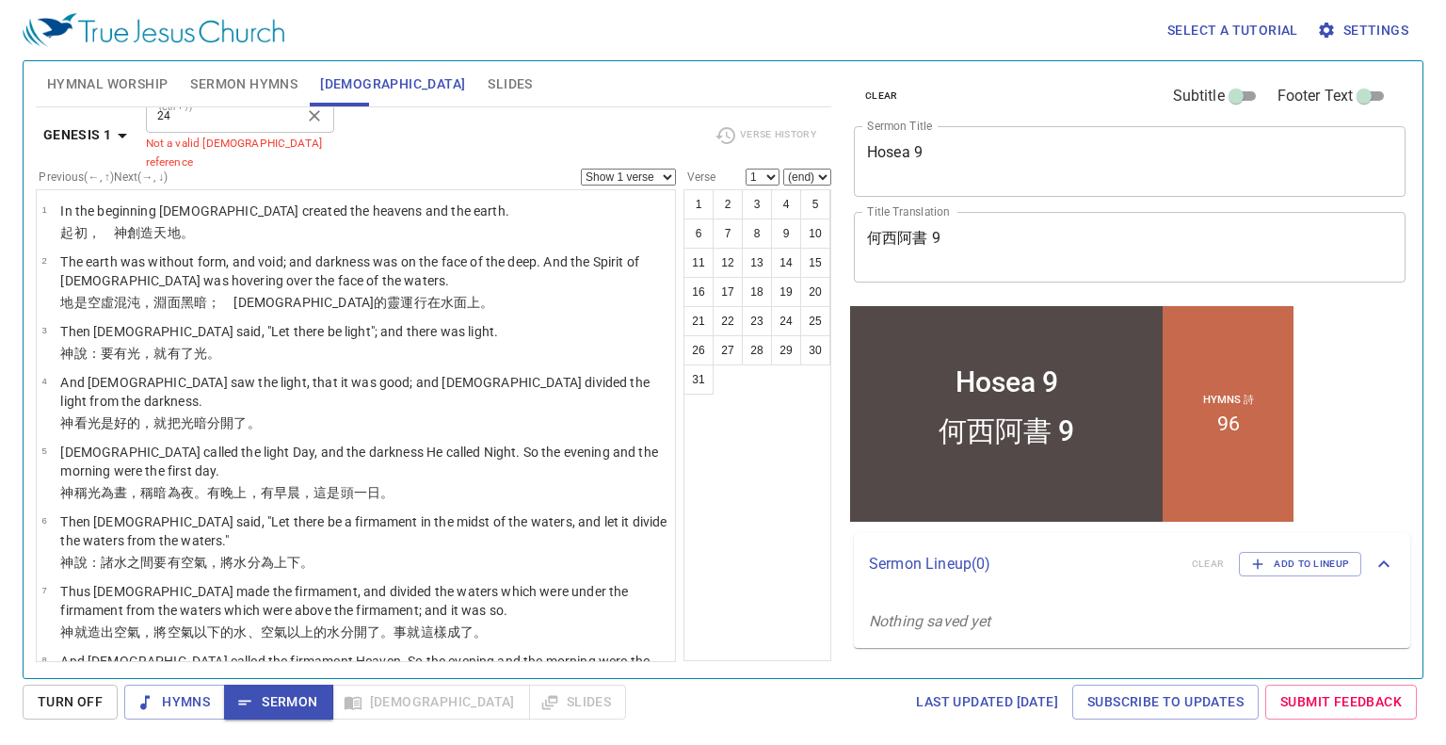
click at [314, 121] on icon "Clear" at bounding box center [314, 115] width 19 height 19
click at [314, 121] on div at bounding box center [313, 116] width 24 height 26
click at [293, 124] on input "[DEMOGRAPHIC_DATA] Reference (Ctrl + /)" at bounding box center [225, 116] width 146 height 22
type input "hos 9"
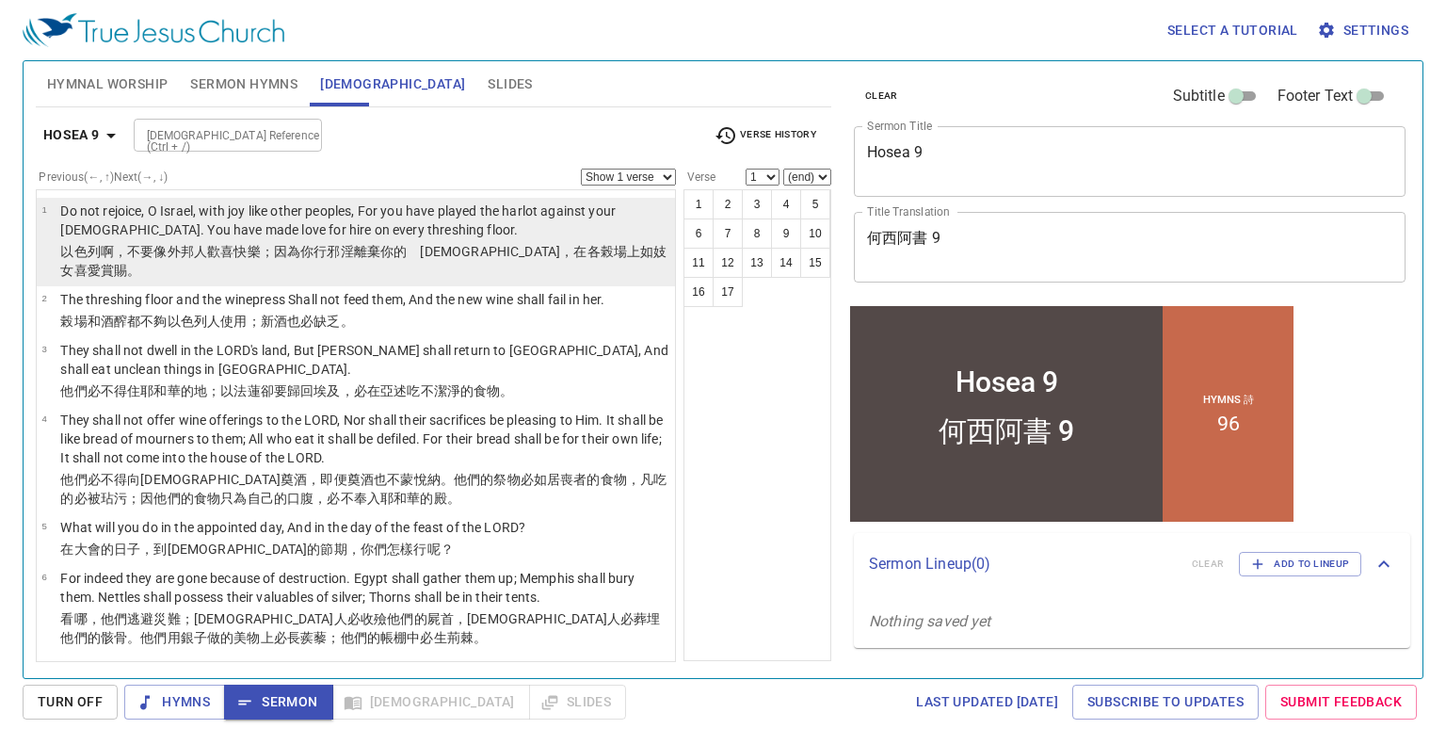
click at [384, 232] on p "Do not rejoice, O Israel, with joy like other peoples, For you have played the …" at bounding box center [364, 220] width 609 height 38
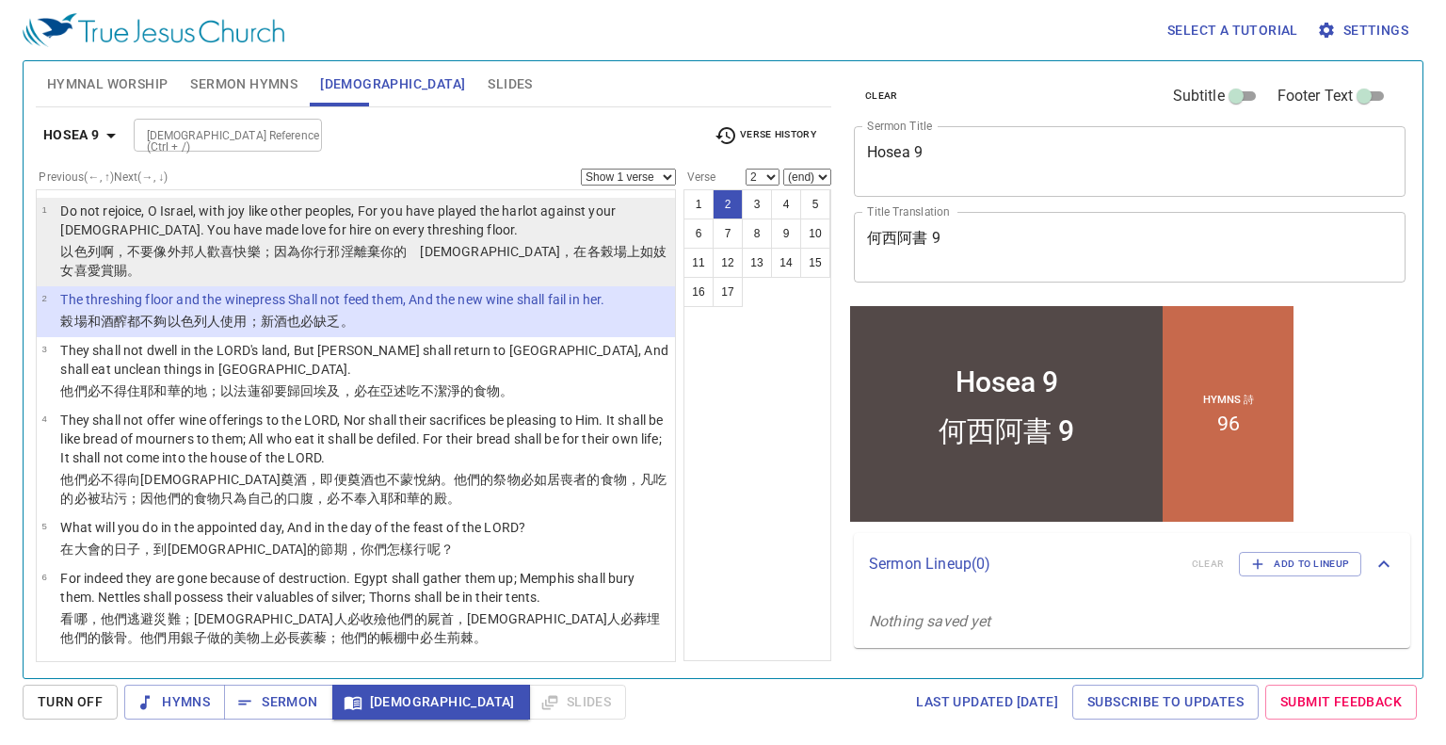
select select "1"
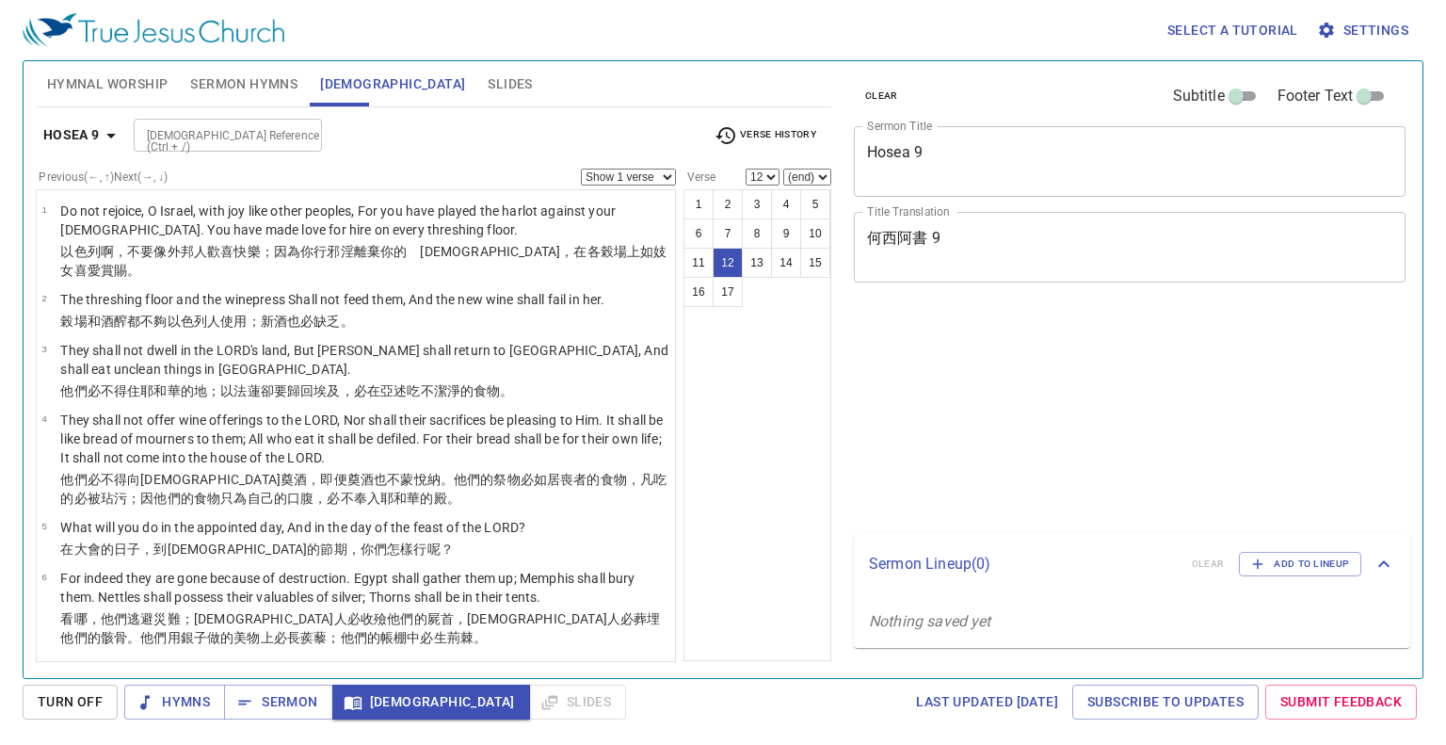
select select "12"
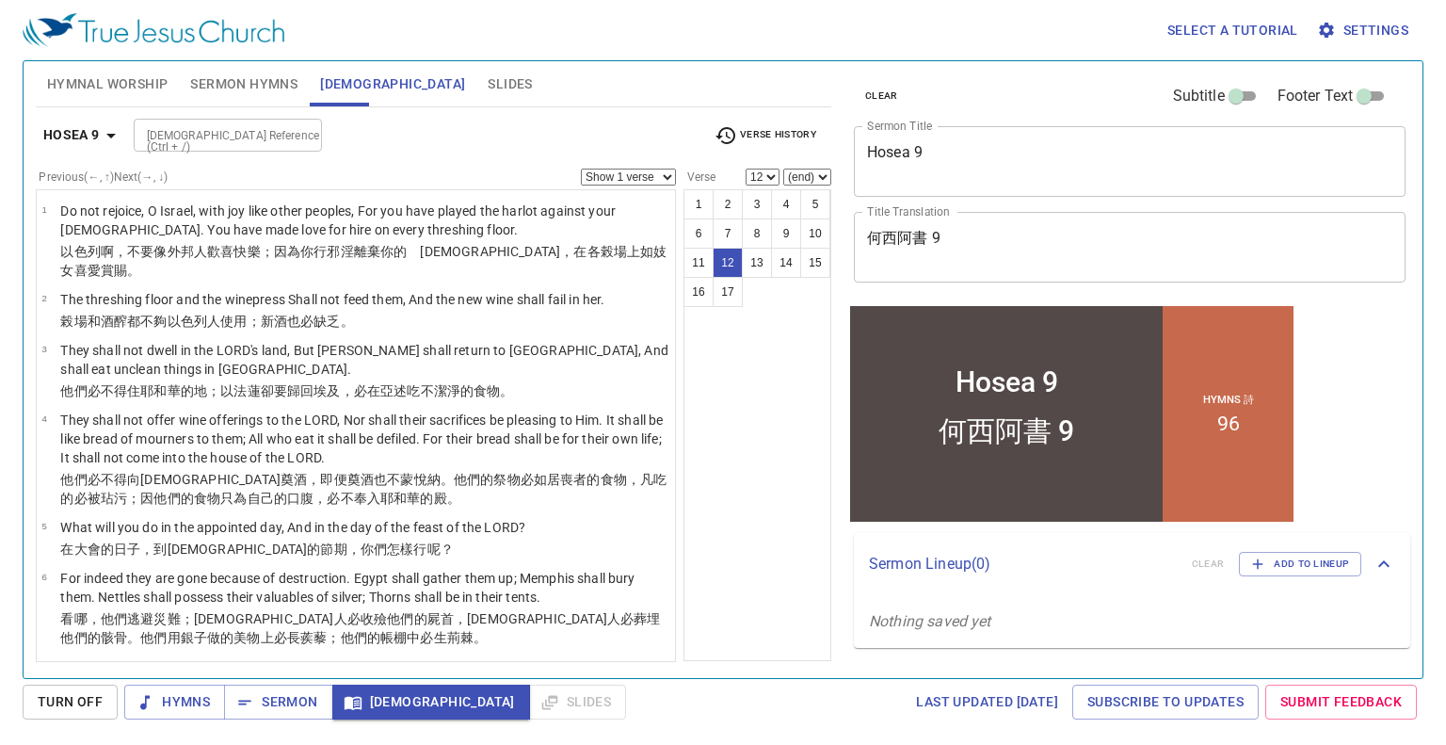
scroll to position [508, 0]
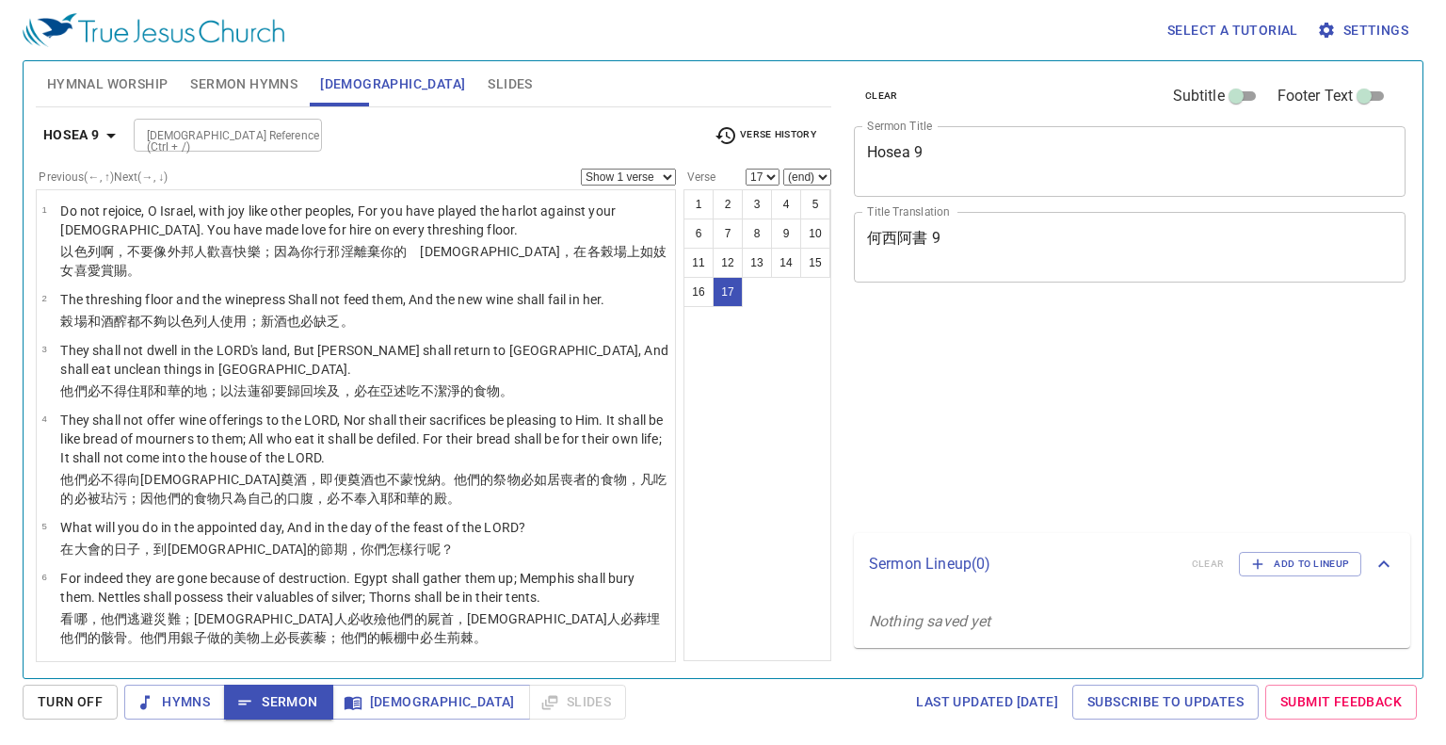
select select "17"
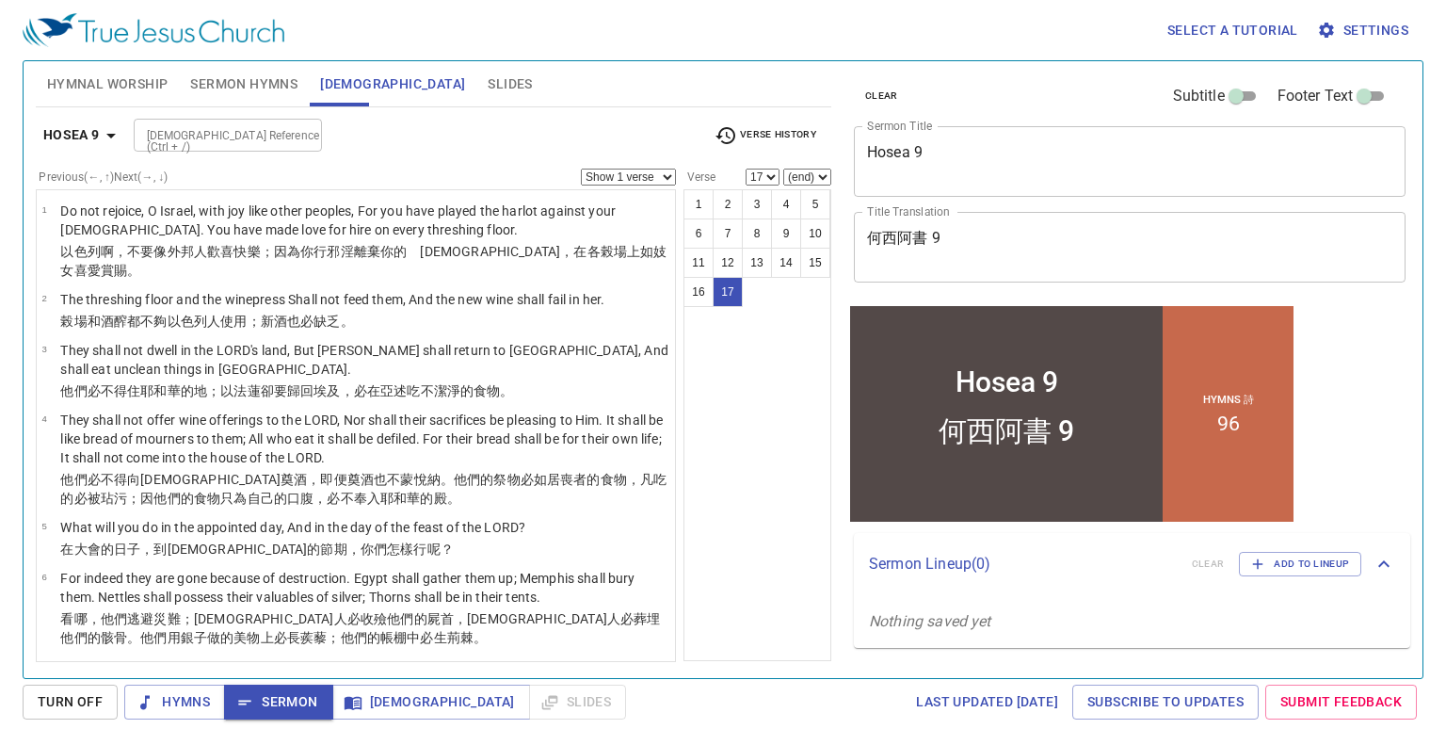
scroll to position [803, 0]
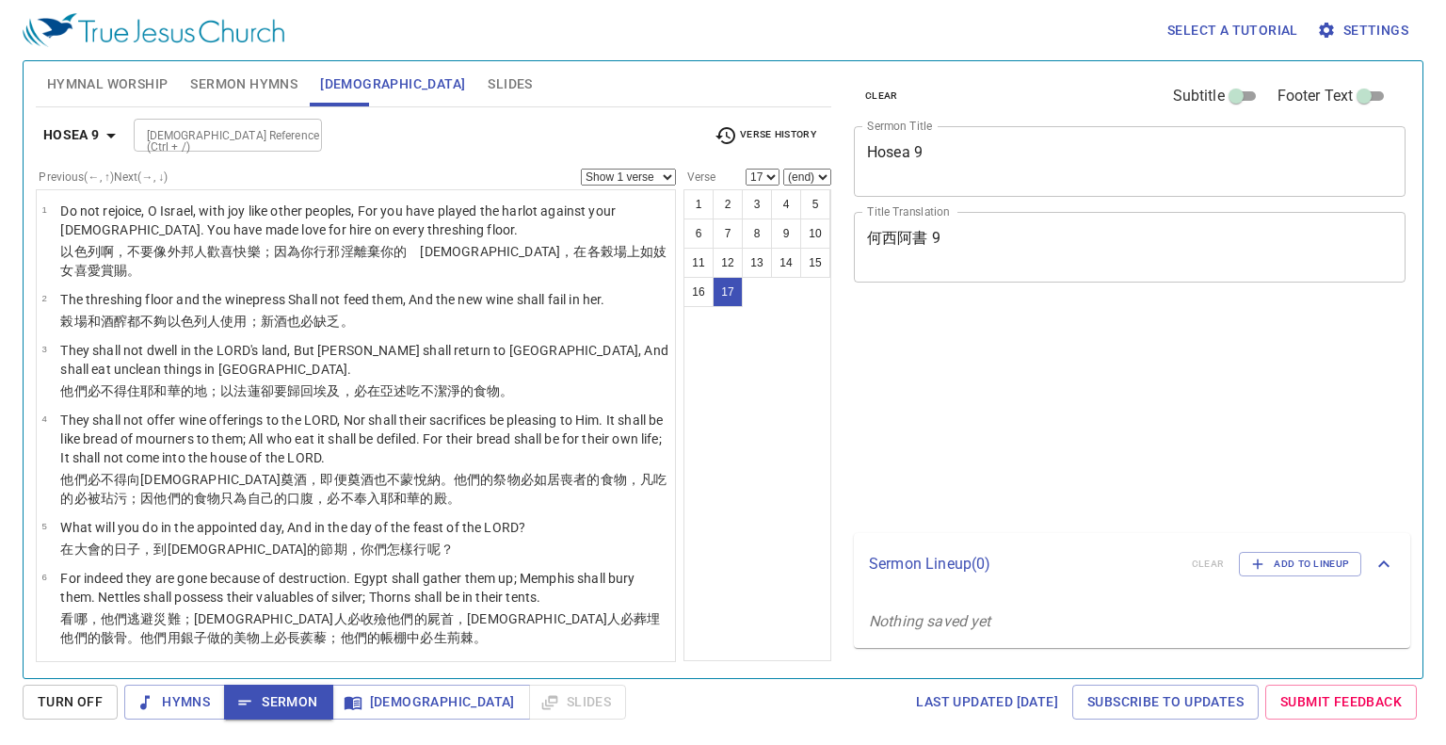
select select "17"
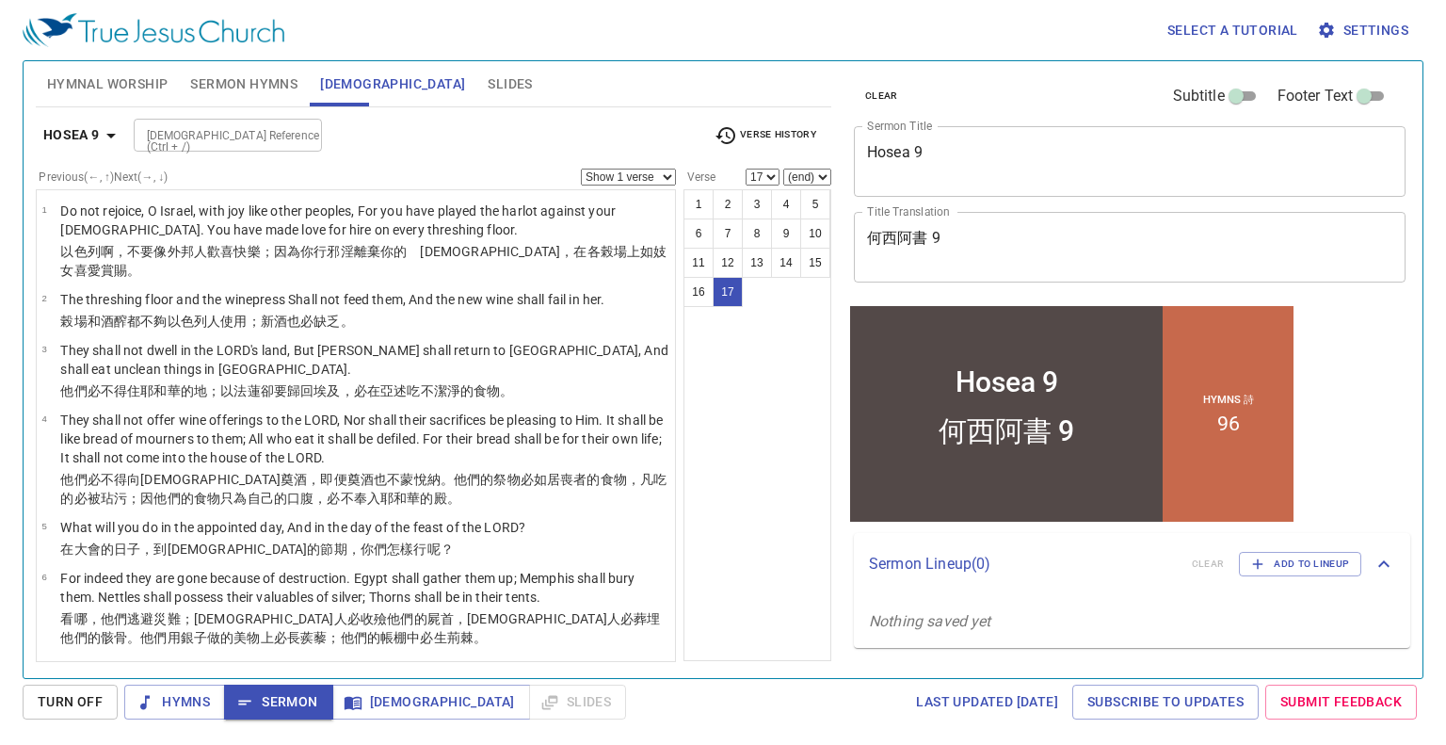
scroll to position [803, 0]
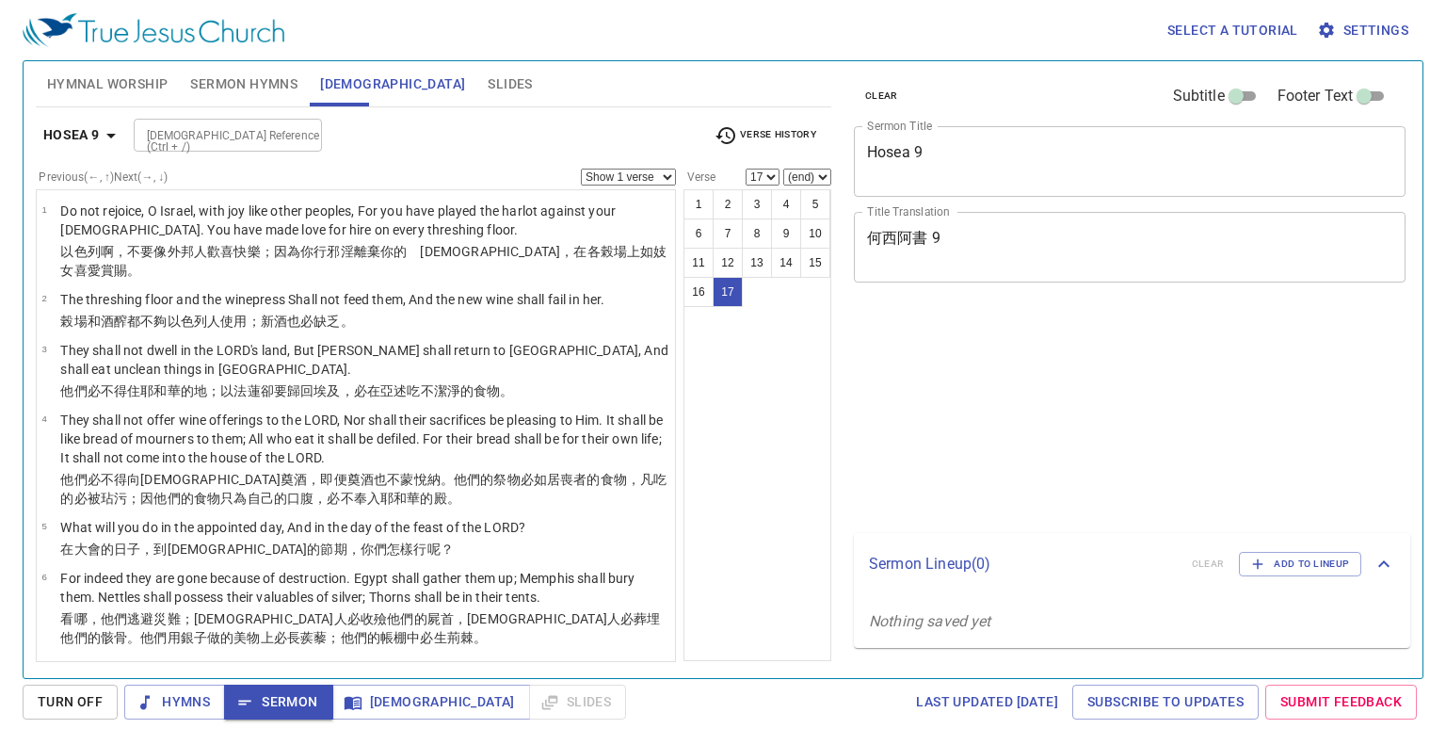
select select "17"
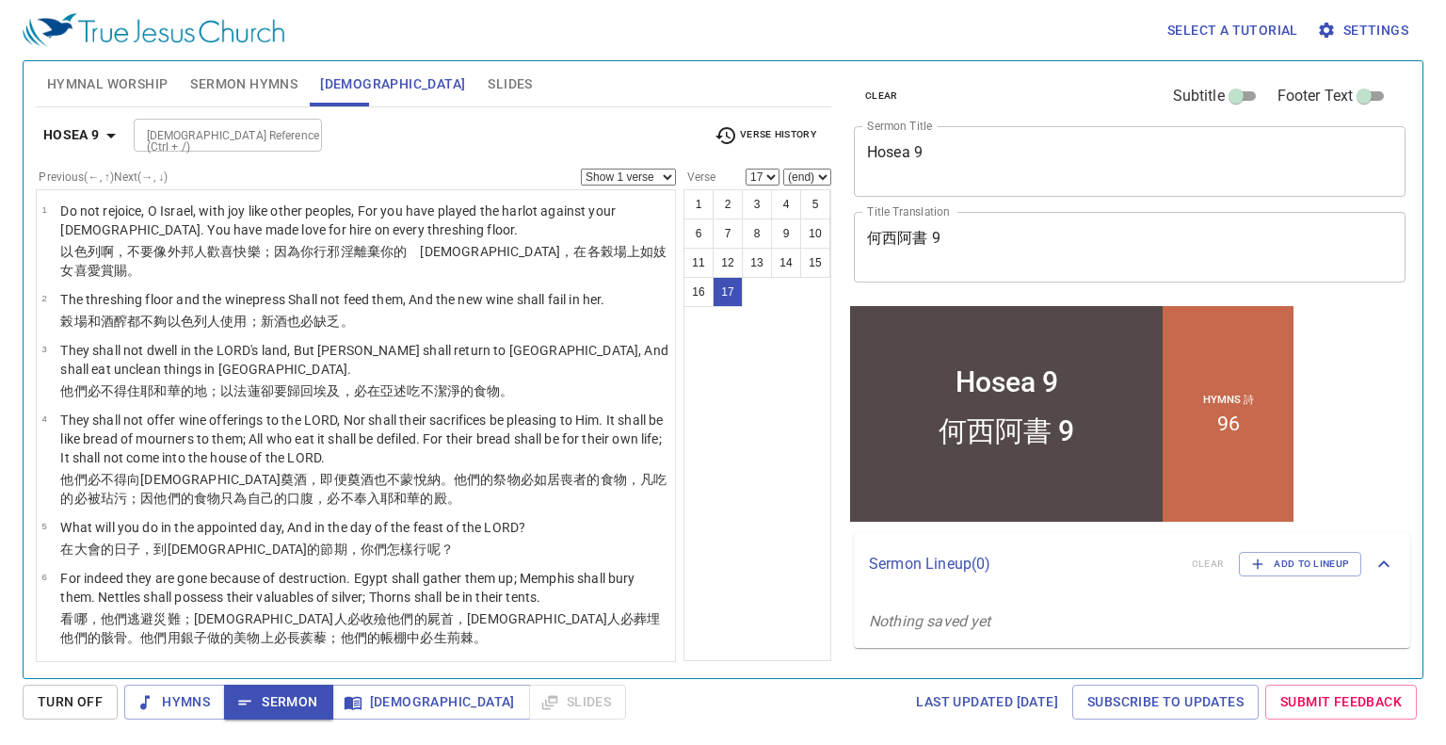
scroll to position [803, 0]
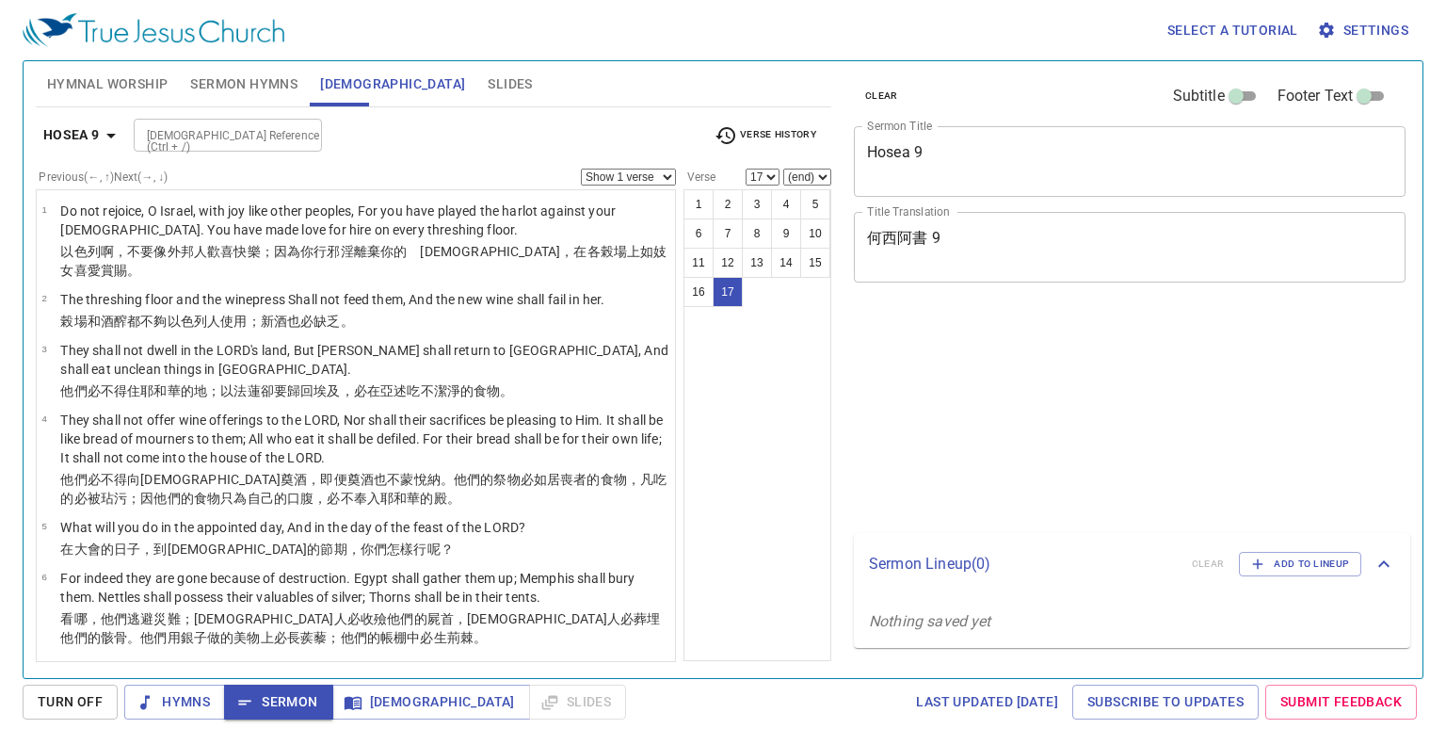
select select "17"
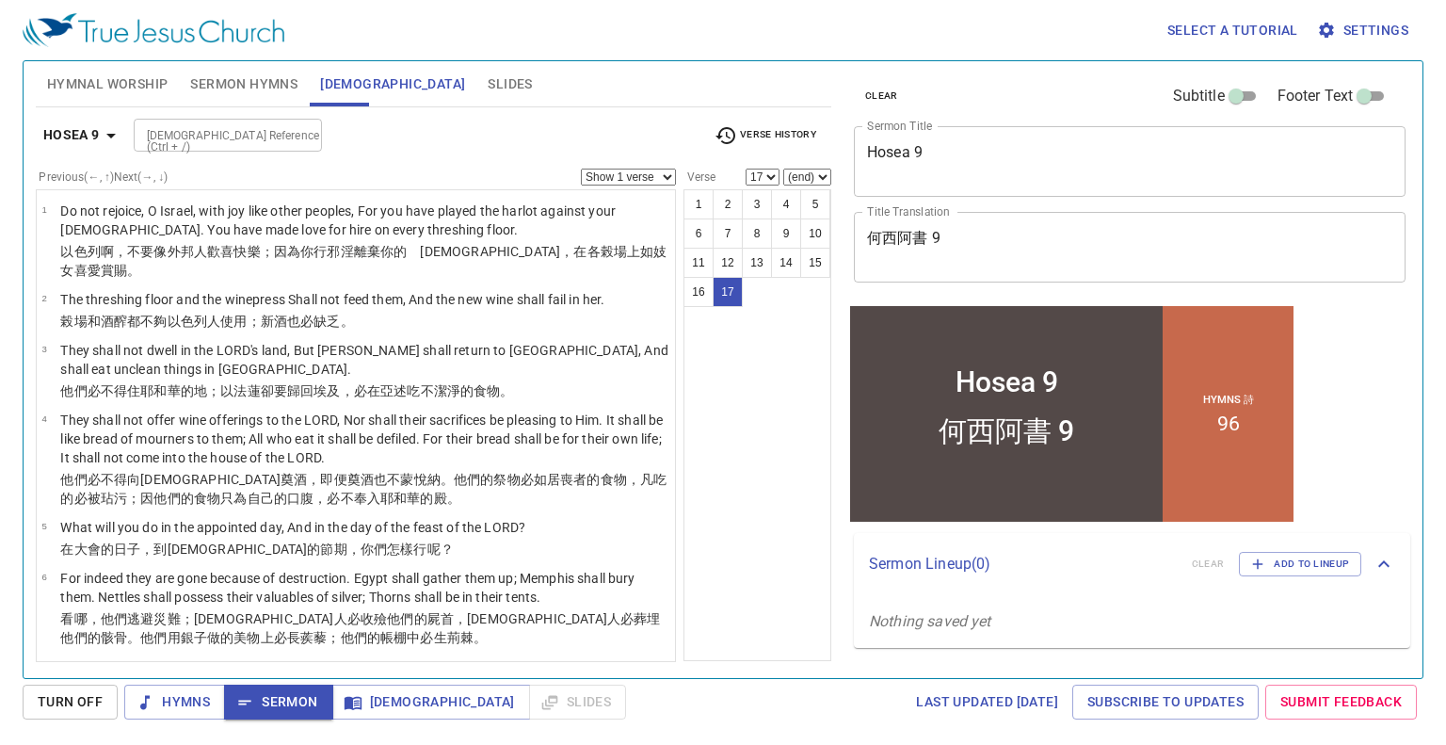
scroll to position [803, 0]
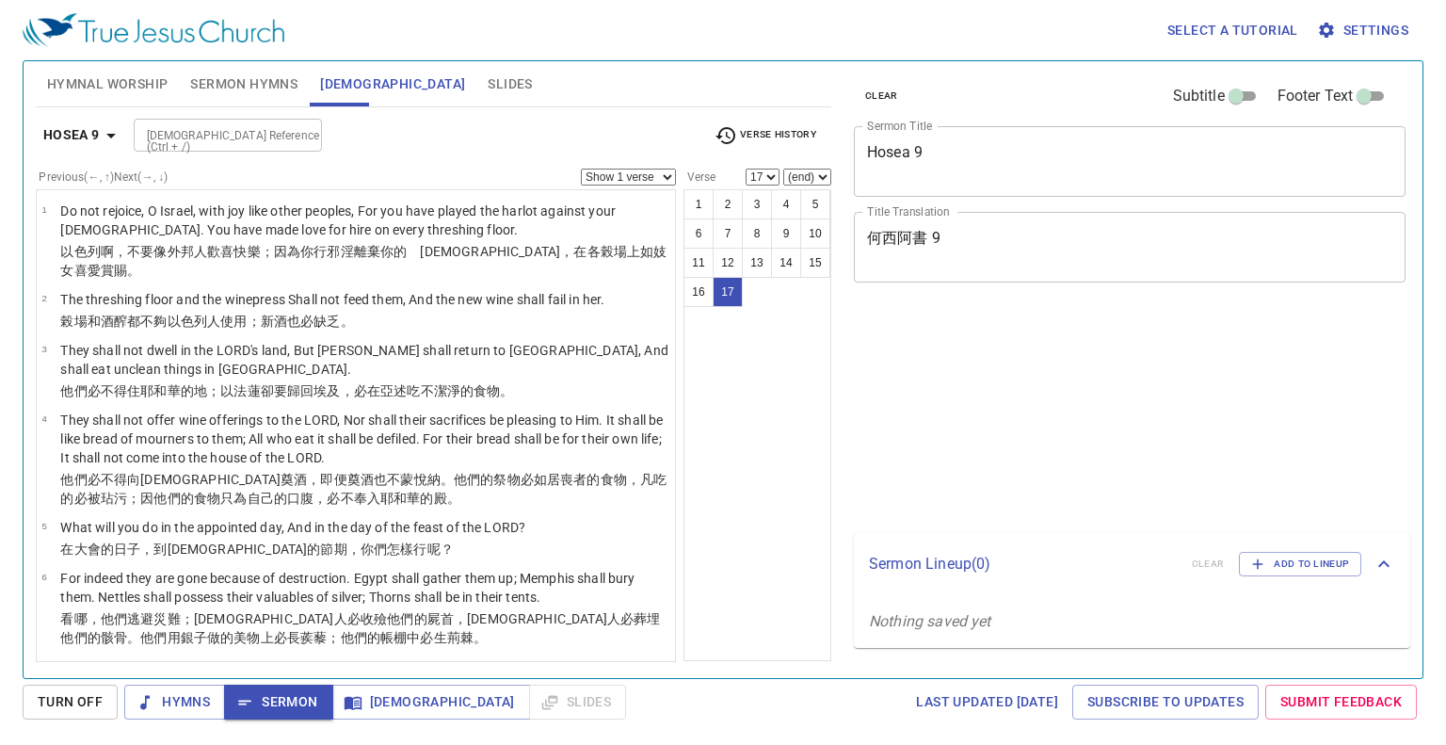
select select "17"
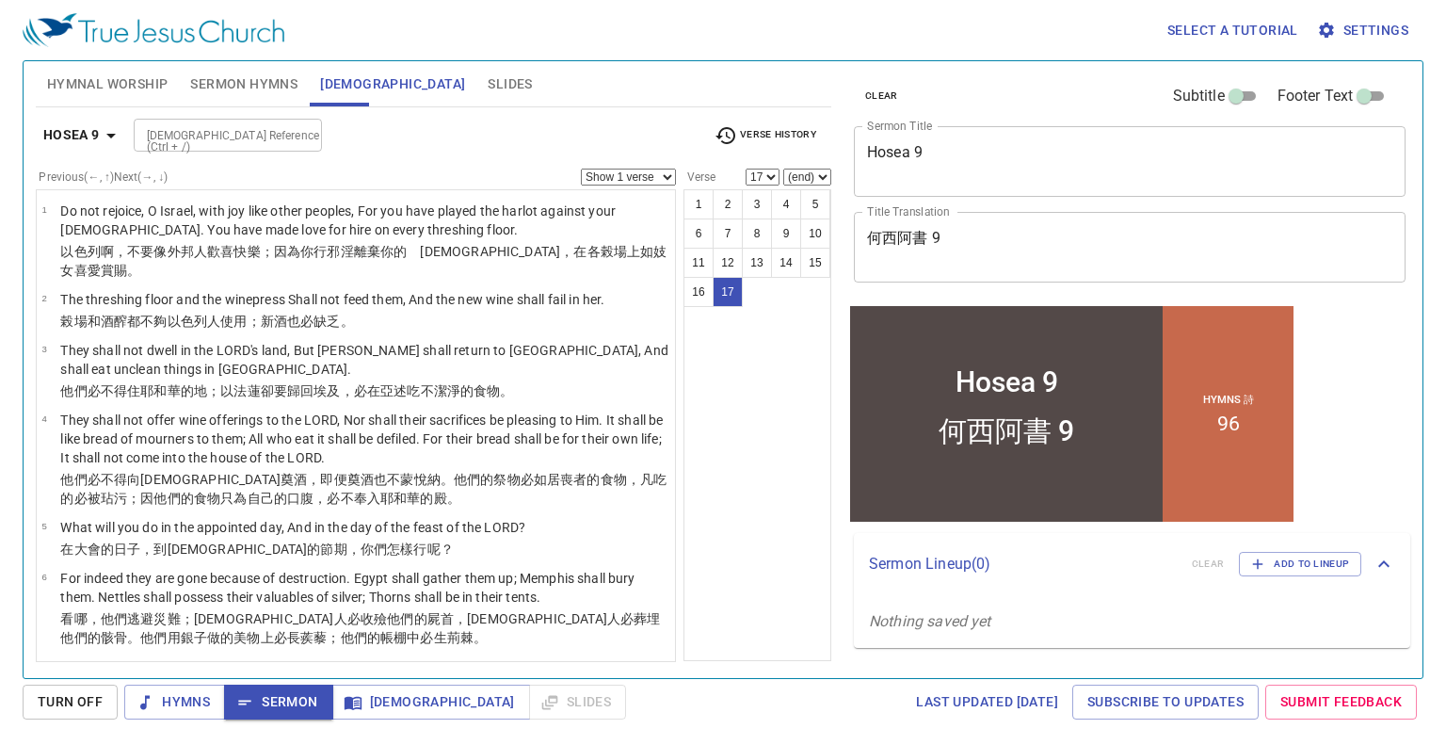
scroll to position [803, 0]
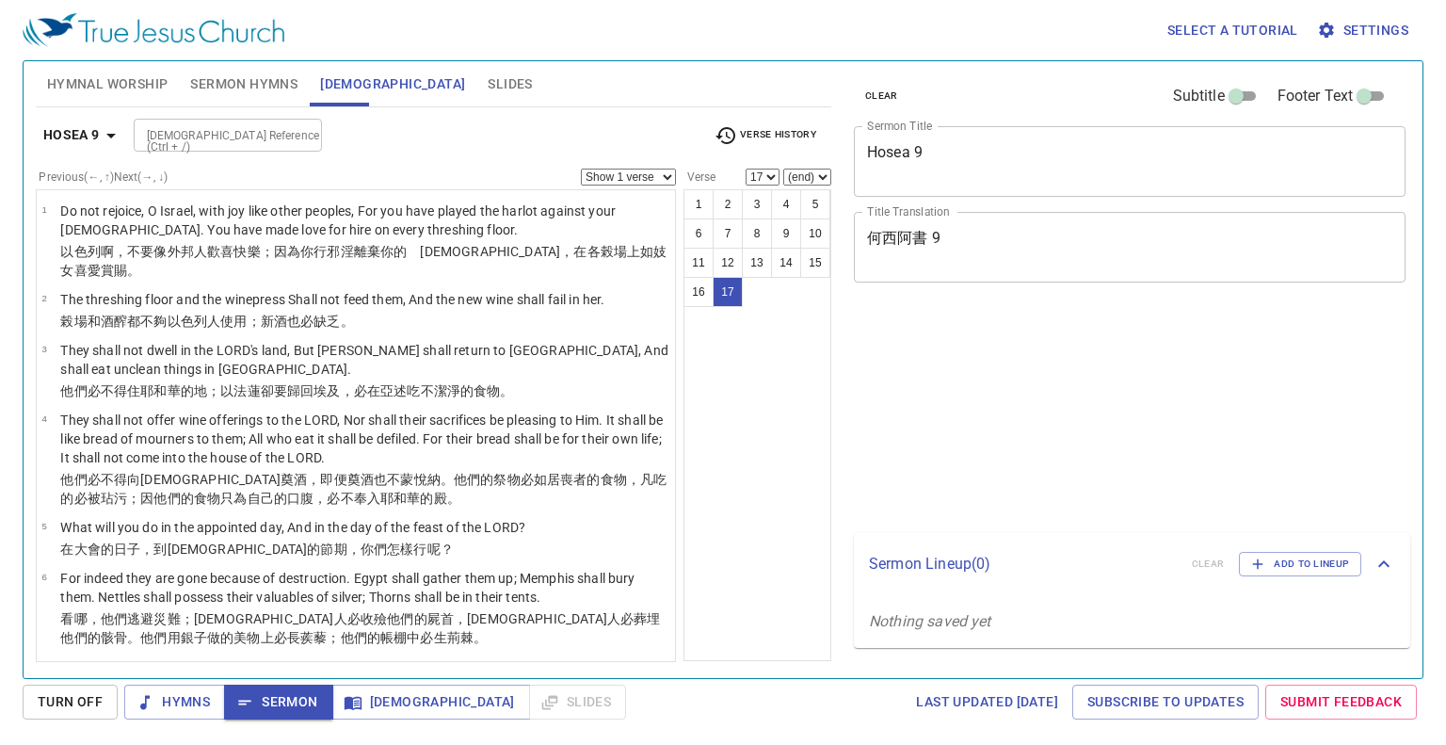
select select "17"
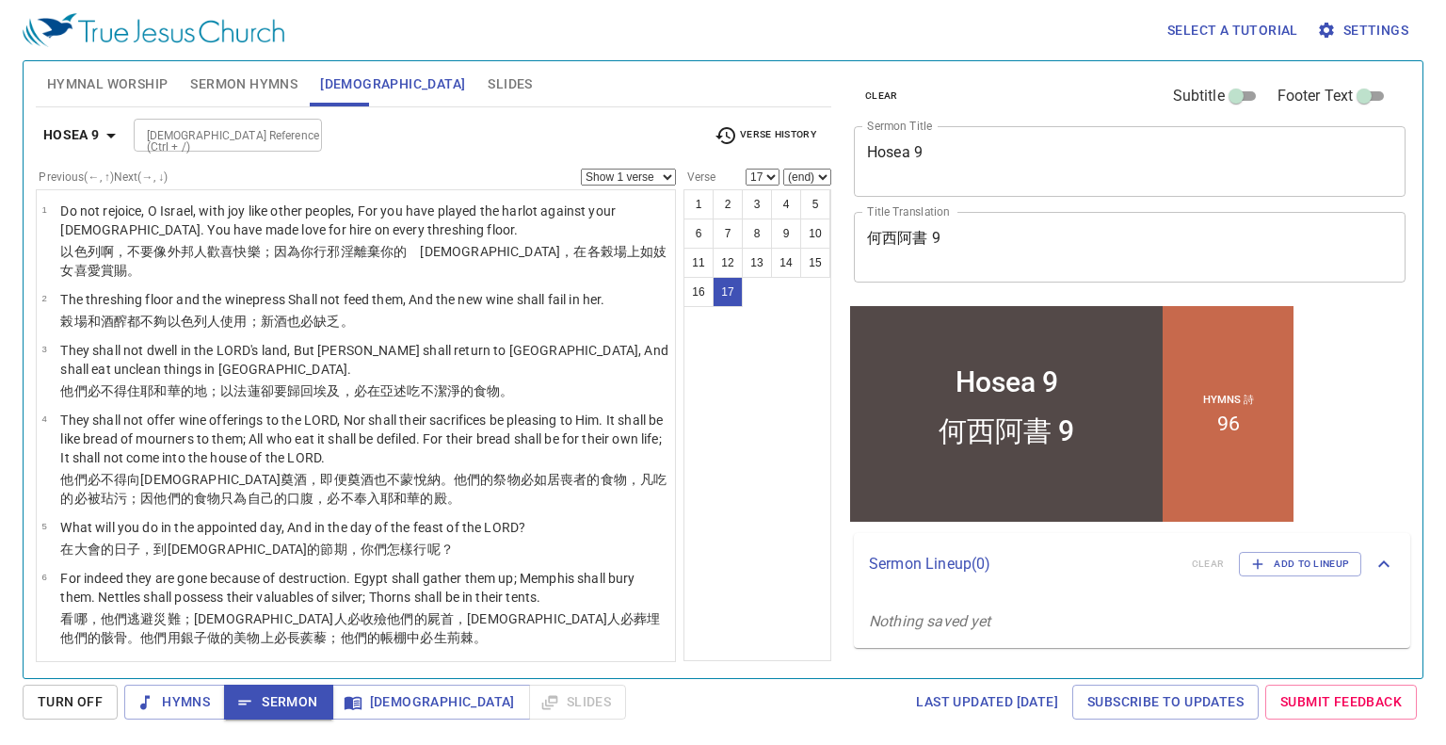
scroll to position [803, 0]
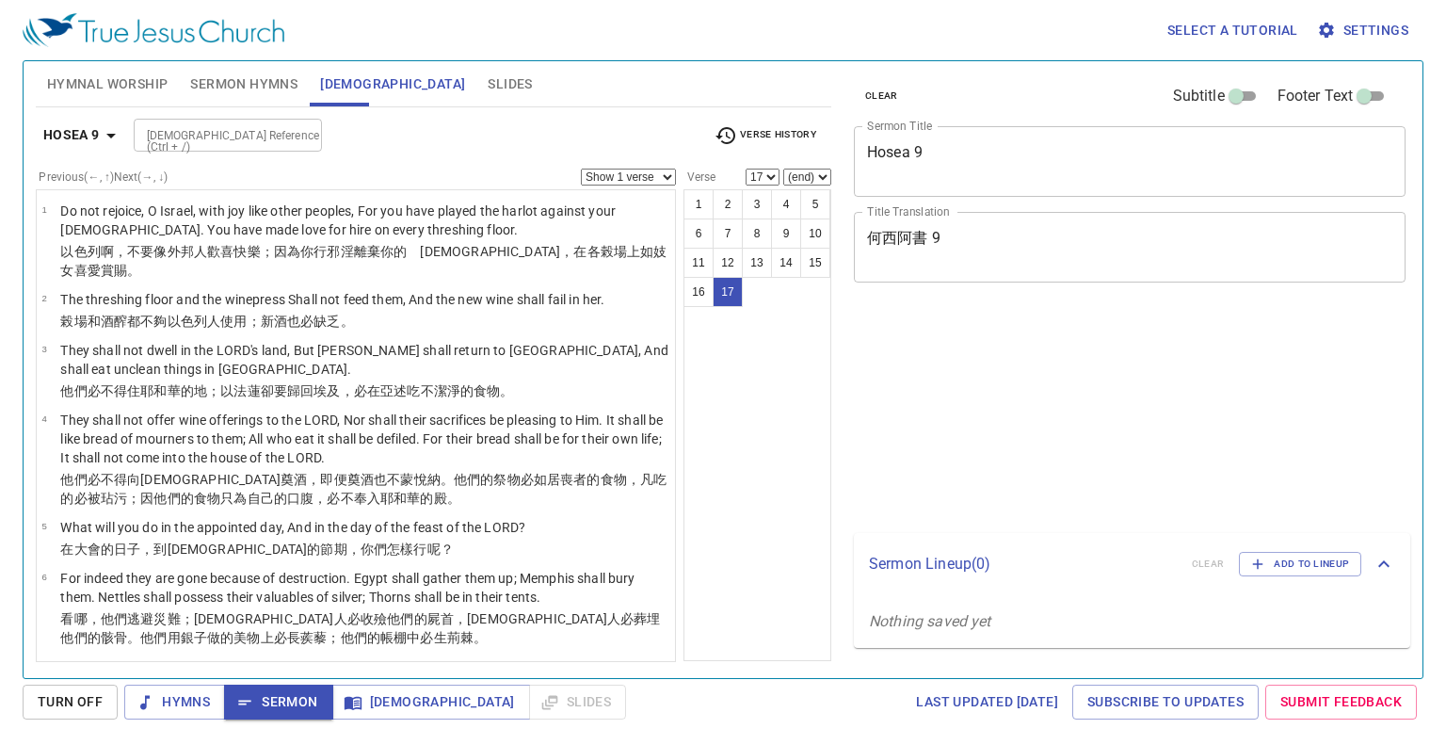
select select "17"
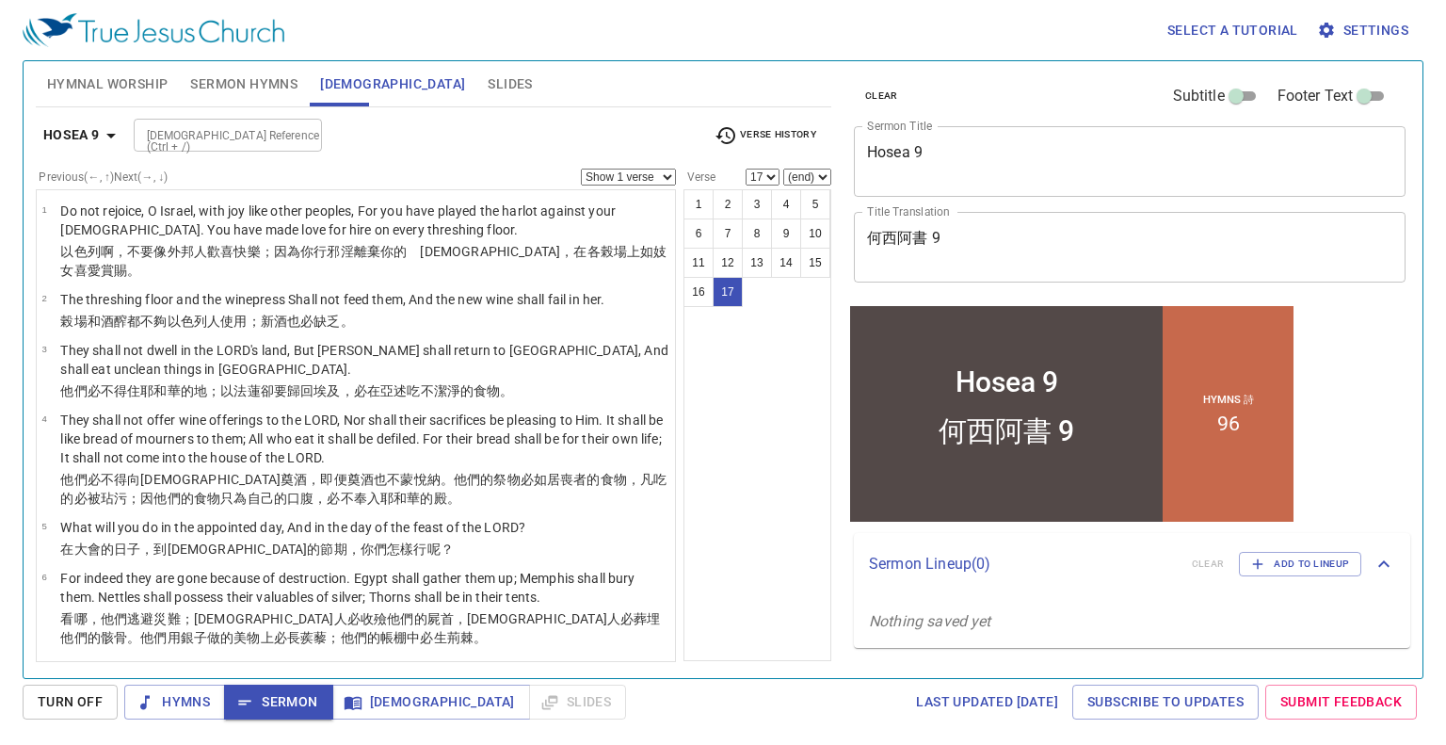
scroll to position [803, 0]
